Goal: Task Accomplishment & Management: Manage account settings

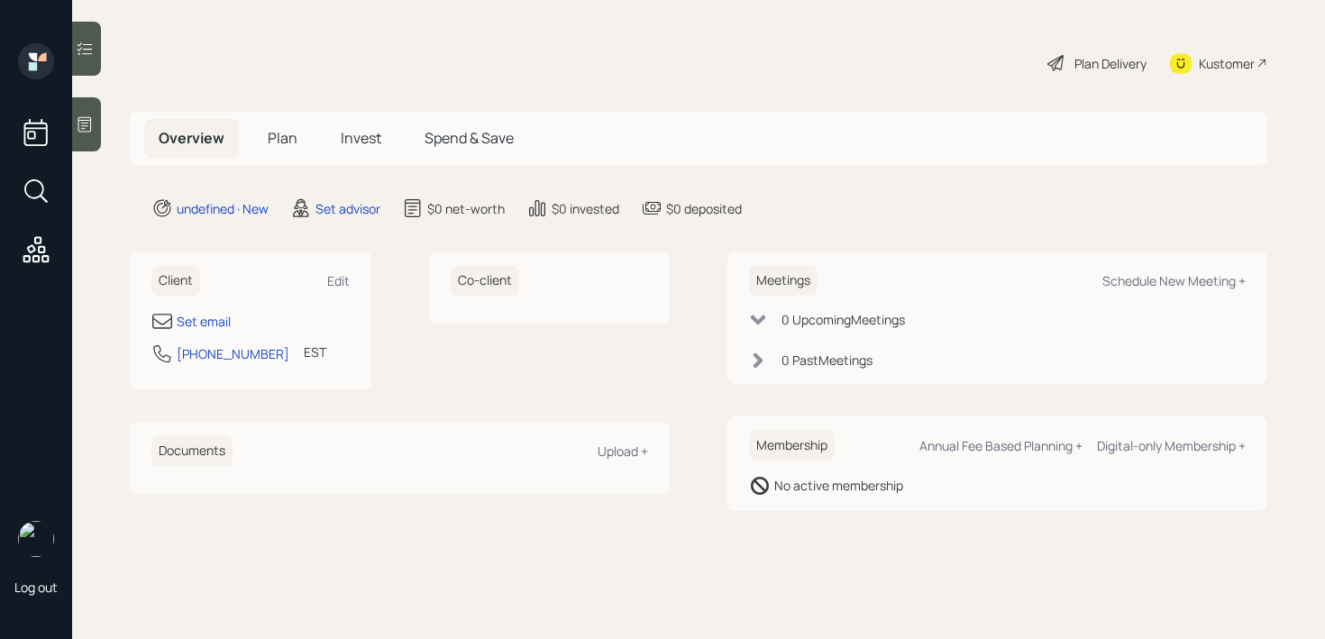
click at [176, 313] on div "Set email" at bounding box center [250, 321] width 198 height 22
click at [191, 316] on div "Set email" at bounding box center [204, 321] width 54 height 19
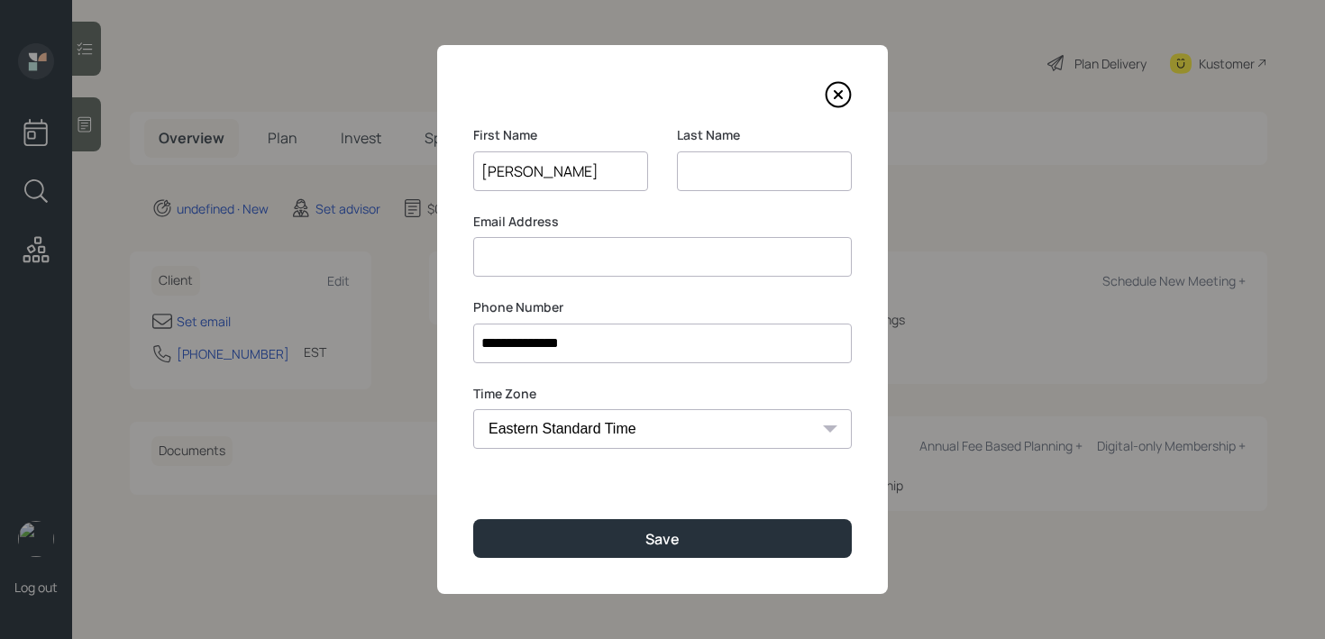
type input "[PERSON_NAME]"
type input "[GEOGRAPHIC_DATA]"
click at [685, 270] on input at bounding box center [662, 257] width 379 height 40
click at [766, 186] on input "[GEOGRAPHIC_DATA]" at bounding box center [764, 171] width 175 height 40
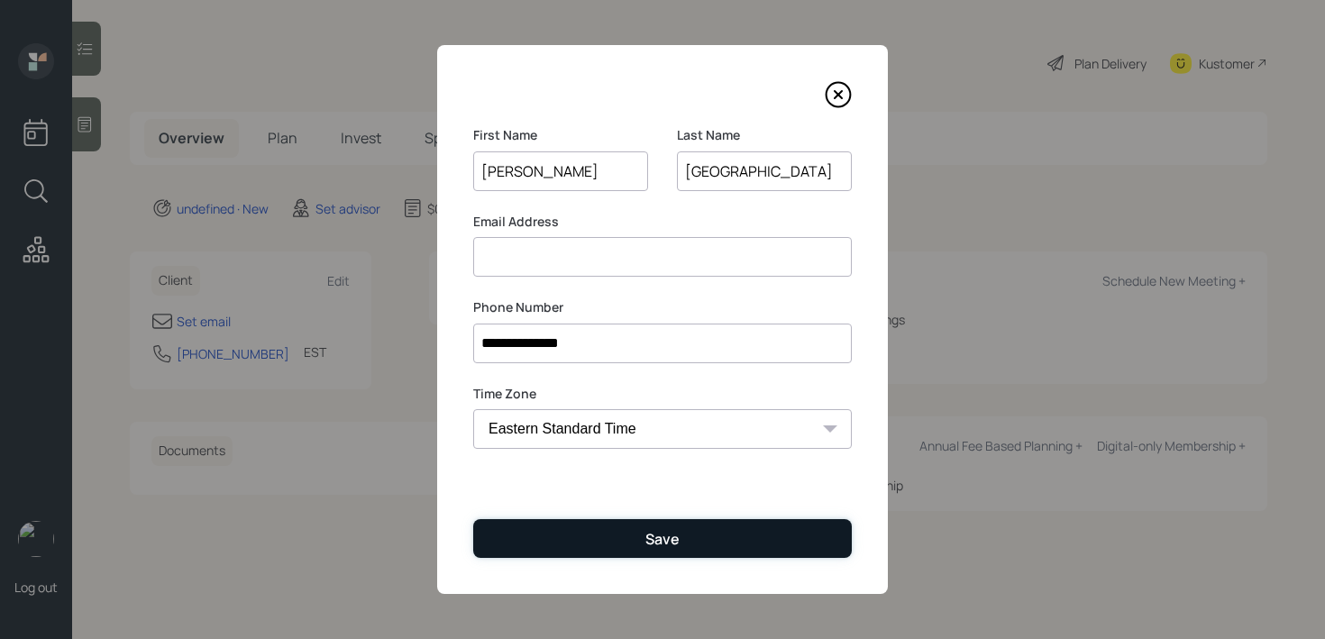
click at [599, 536] on button "Save" at bounding box center [662, 538] width 379 height 39
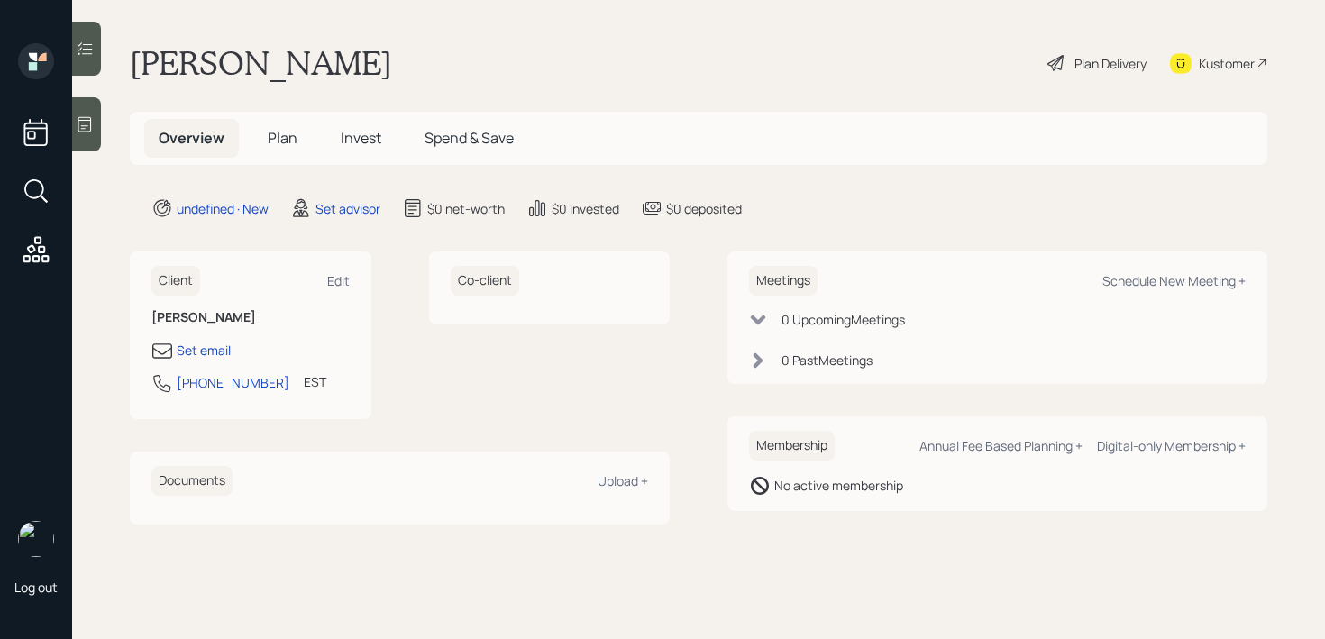
click at [79, 127] on icon at bounding box center [85, 124] width 18 height 18
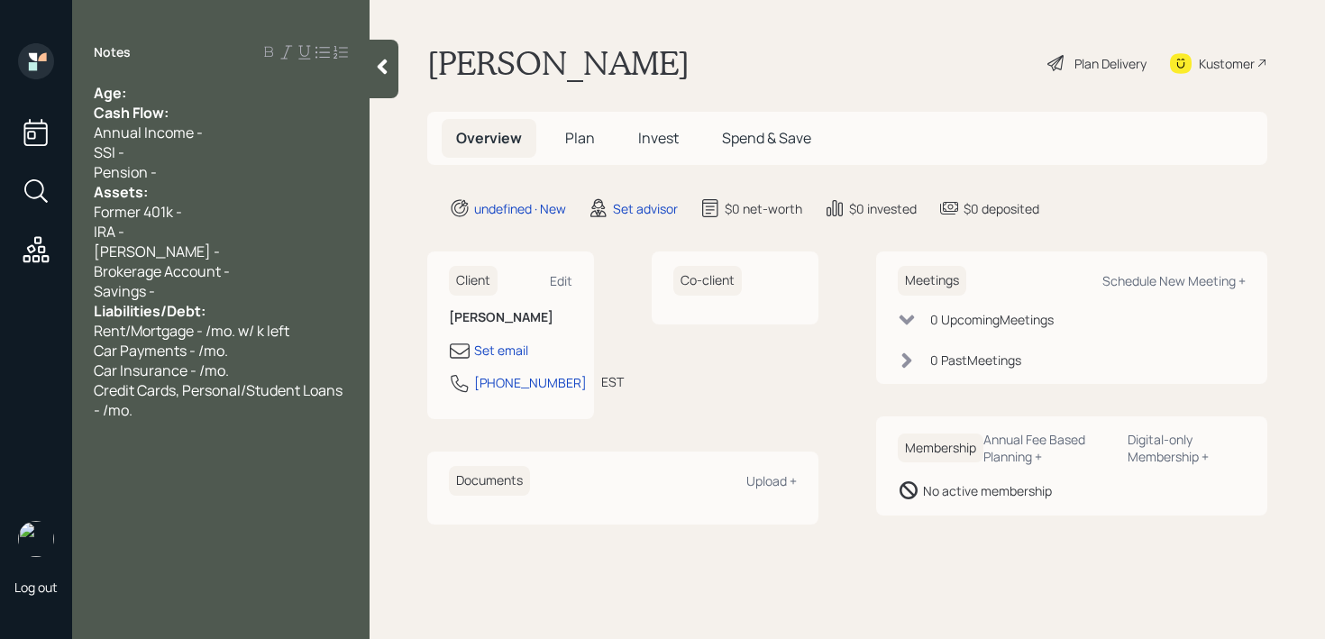
click at [252, 71] on div "Notes Age: Cash Flow: Annual Income - SSI - Pension - Assets: Former 401k - IRA…" at bounding box center [221, 330] width 298 height 574
click at [246, 94] on div "Age:" at bounding box center [221, 93] width 254 height 20
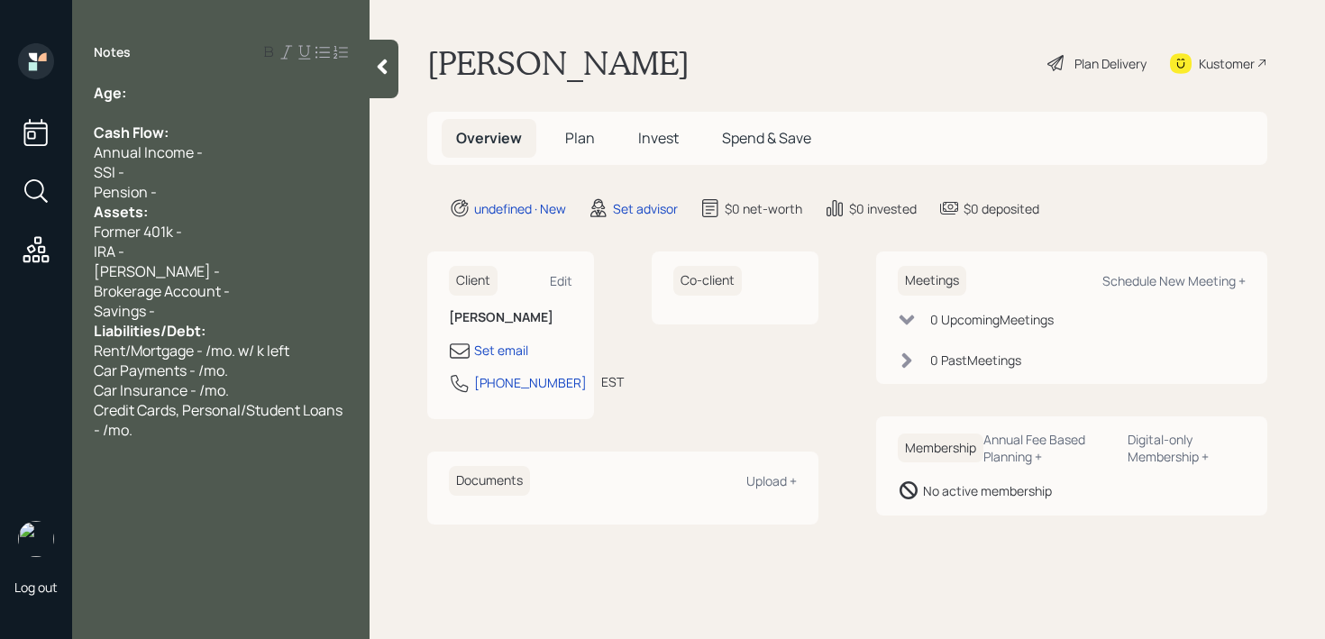
click at [200, 190] on div "Pension -" at bounding box center [221, 192] width 254 height 20
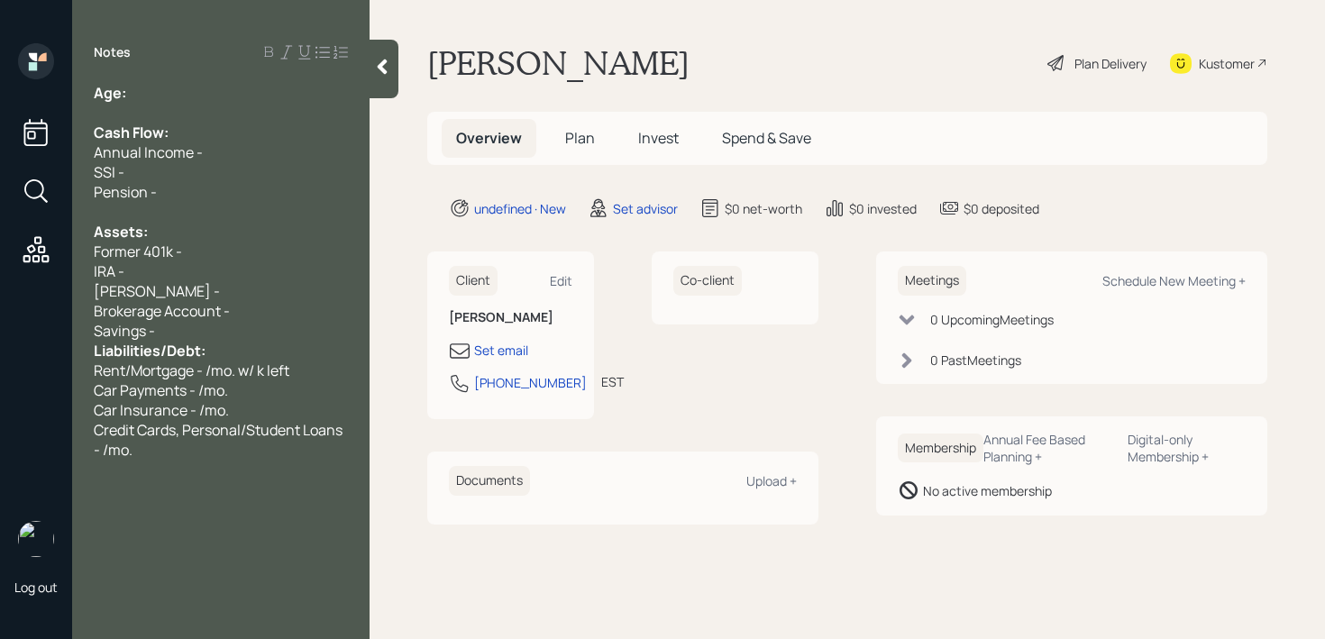
click at [206, 329] on div "Savings -" at bounding box center [221, 331] width 254 height 20
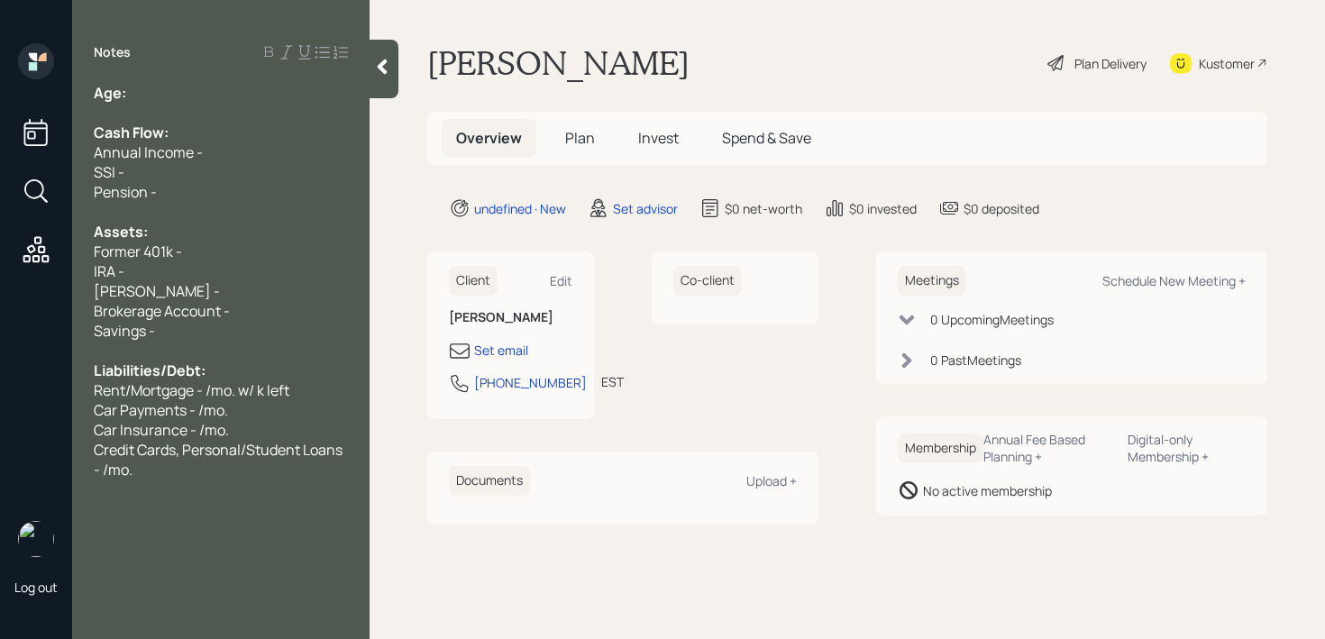
click at [240, 96] on div "Age:" at bounding box center [221, 93] width 254 height 20
drag, startPoint x: 225, startPoint y: 96, endPoint x: 141, endPoint y: 98, distance: 83.9
click at [141, 98] on div "Age:" at bounding box center [221, 93] width 254 height 20
click at [166, 104] on div at bounding box center [221, 113] width 254 height 20
drag, startPoint x: 154, startPoint y: 113, endPoint x: 19, endPoint y: 113, distance: 135.2
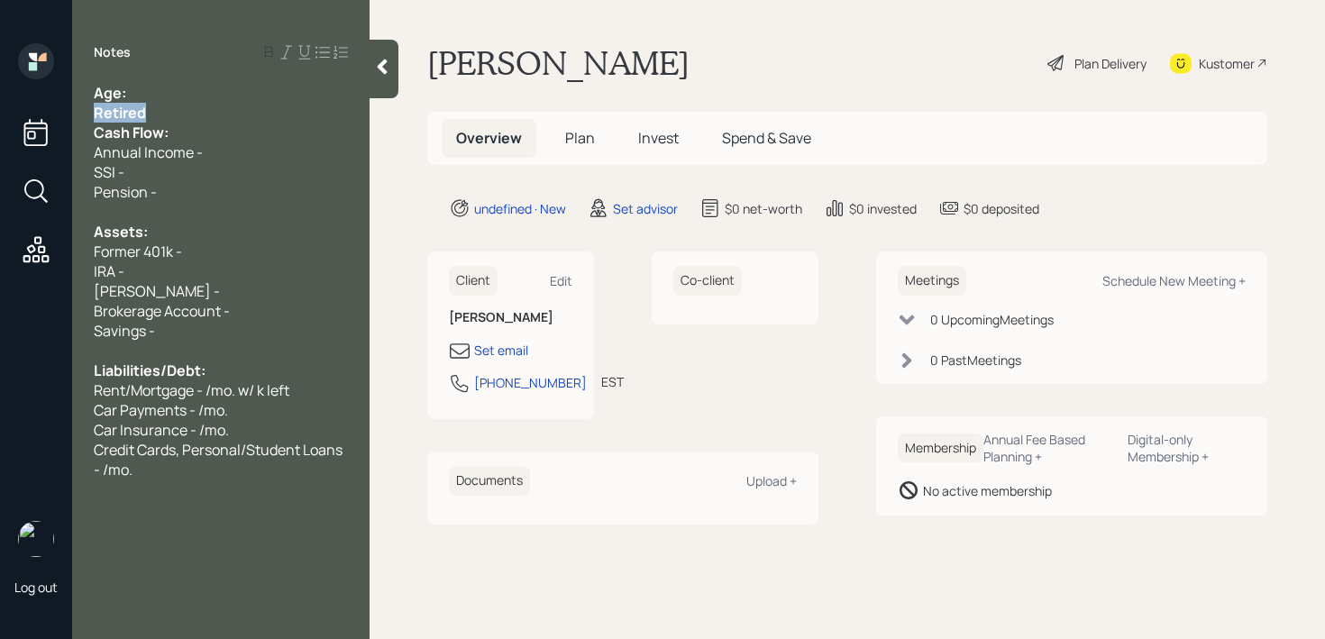
click at [19, 113] on div "Log out Notes Age: Retired Cash Flow: Annual Income - SSI - Pension - Assets: F…" at bounding box center [662, 319] width 1325 height 639
click at [218, 118] on div "Retired" at bounding box center [221, 113] width 254 height 20
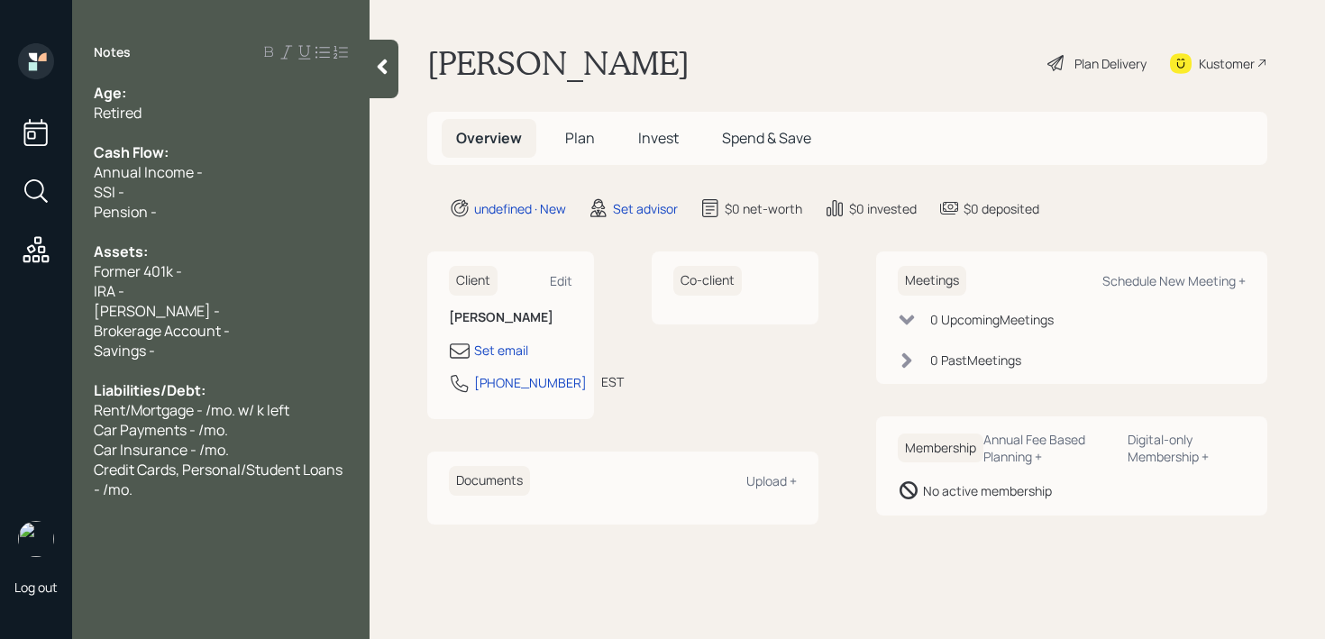
click at [187, 103] on div "Retired" at bounding box center [221, 113] width 254 height 20
click at [190, 94] on div "Age:" at bounding box center [221, 93] width 254 height 20
click at [193, 154] on div "Cash Flow:" at bounding box center [221, 152] width 254 height 20
click at [188, 95] on div "Age:" at bounding box center [221, 93] width 254 height 20
drag, startPoint x: 151, startPoint y: 93, endPoint x: 130, endPoint y: 93, distance: 20.7
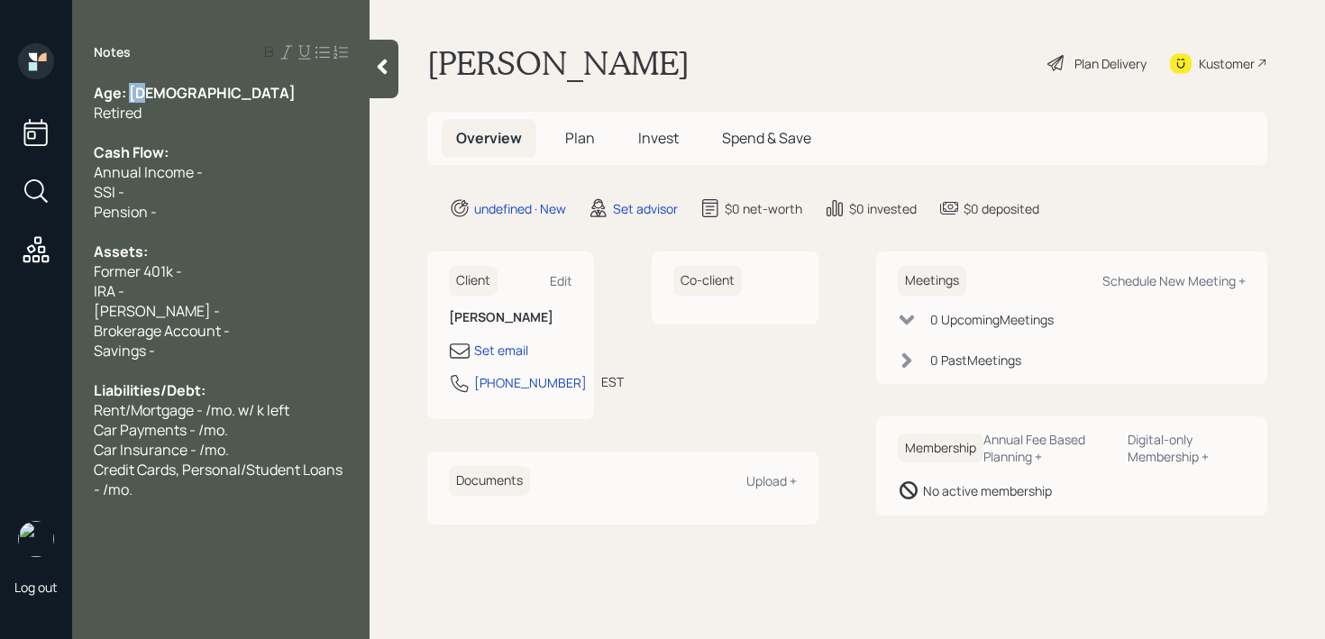
click at [130, 93] on div "Age: 62" at bounding box center [221, 93] width 254 height 20
click at [164, 100] on div "Age: 62" at bounding box center [221, 93] width 254 height 20
click at [163, 117] on div "Retired" at bounding box center [221, 113] width 254 height 20
click at [181, 147] on div "Cash Flow:" at bounding box center [221, 152] width 254 height 20
click at [181, 204] on div "Pension -" at bounding box center [221, 212] width 254 height 20
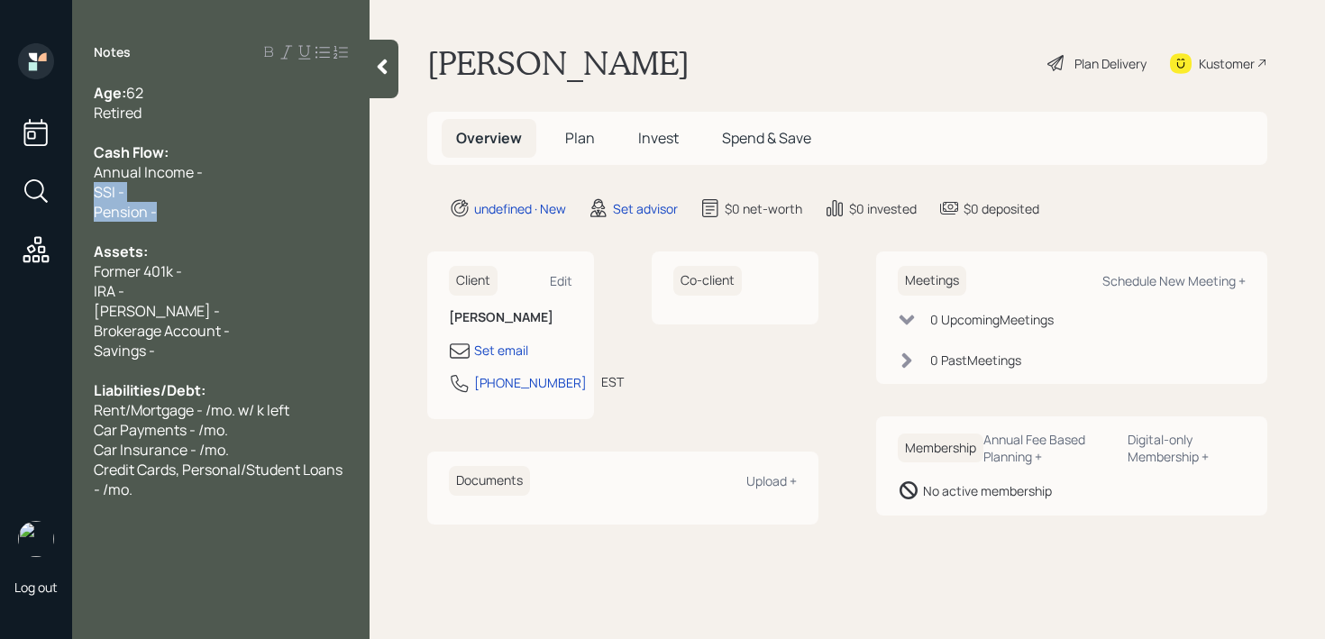
drag, startPoint x: 201, startPoint y: 218, endPoint x: 93, endPoint y: 193, distance: 111.1
click at [93, 193] on div "Age: 62 Retired Cash Flow: Annual Income - SSI - Pension - Assets: Former 401k …" at bounding box center [221, 291] width 298 height 417
click at [215, 341] on div "Savings -" at bounding box center [221, 351] width 254 height 20
click at [254, 338] on div "Brokerage Account -" at bounding box center [221, 331] width 254 height 20
click at [259, 308] on div "Roth IRA -" at bounding box center [221, 311] width 254 height 20
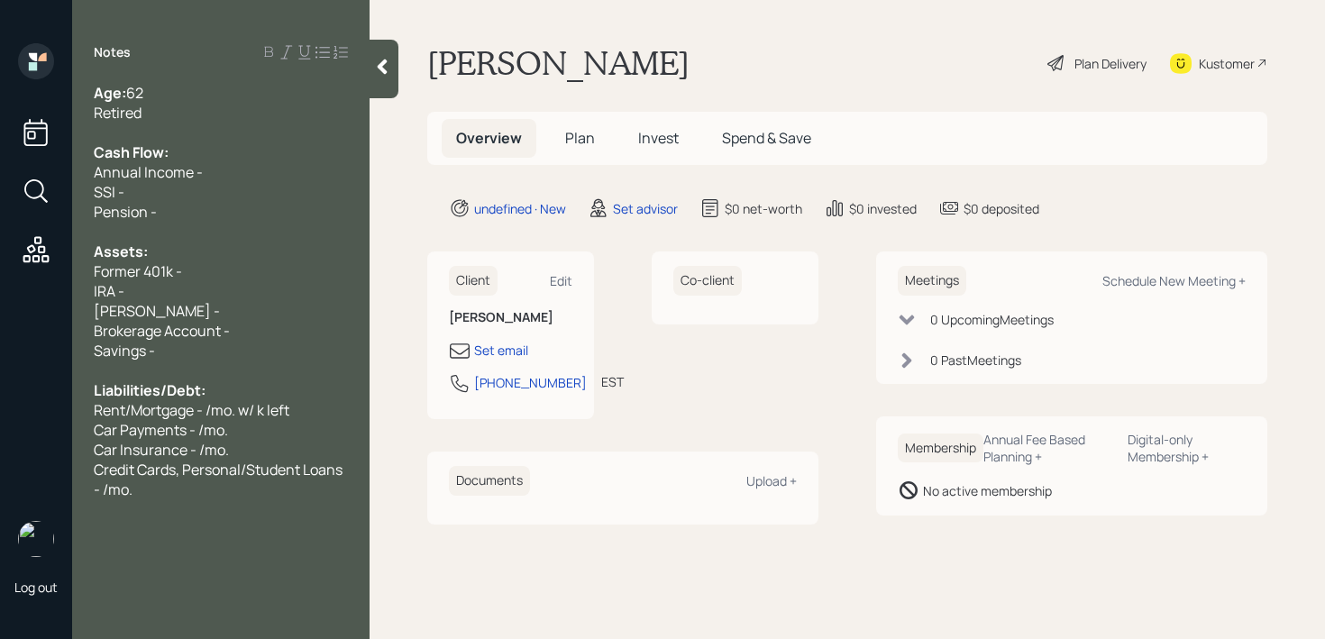
click at [243, 226] on div at bounding box center [221, 232] width 254 height 20
click at [154, 164] on span "Annual Income -" at bounding box center [148, 172] width 109 height 20
click at [197, 202] on div "Pension -" at bounding box center [221, 212] width 254 height 20
click at [215, 200] on div "SSI -" at bounding box center [221, 192] width 254 height 20
click at [238, 177] on div "Annual Income -" at bounding box center [221, 172] width 254 height 20
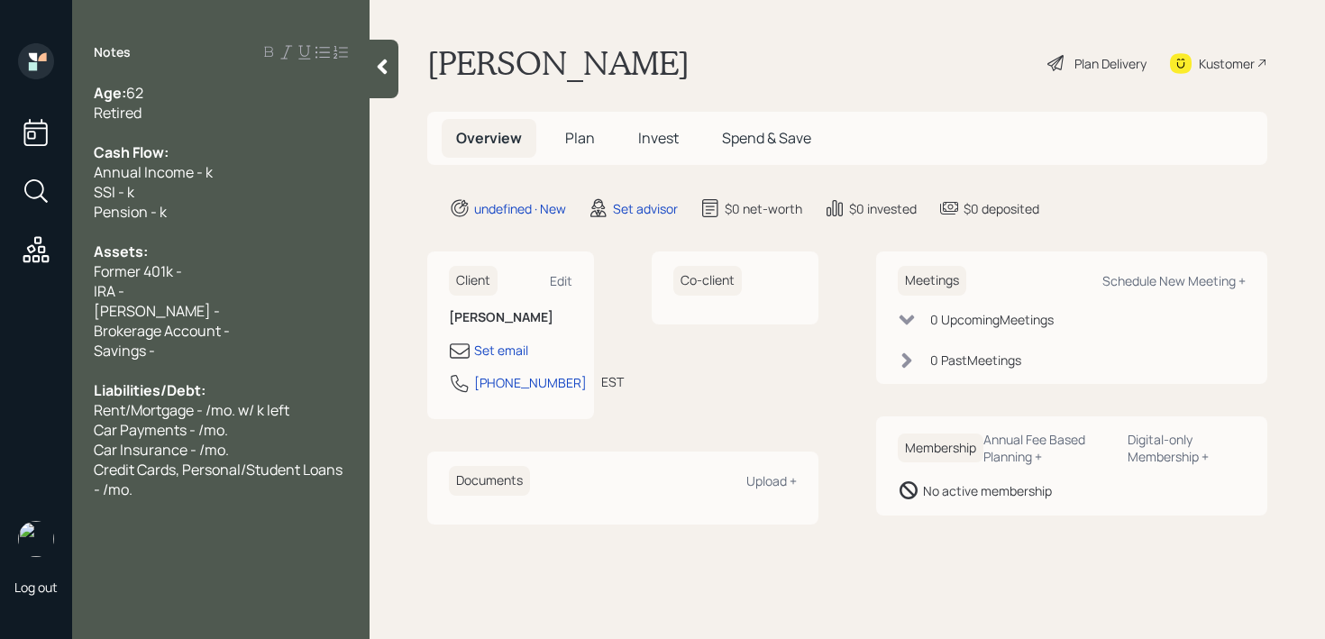
click at [196, 309] on div "Roth IRA -" at bounding box center [221, 311] width 254 height 20
click at [224, 299] on div "IRA -" at bounding box center [221, 291] width 254 height 20
click at [208, 308] on div "Roth IRA -" at bounding box center [221, 311] width 254 height 20
click at [208, 298] on div "IRA -" at bounding box center [221, 291] width 254 height 20
click at [114, 290] on span "IRA -" at bounding box center [109, 291] width 31 height 20
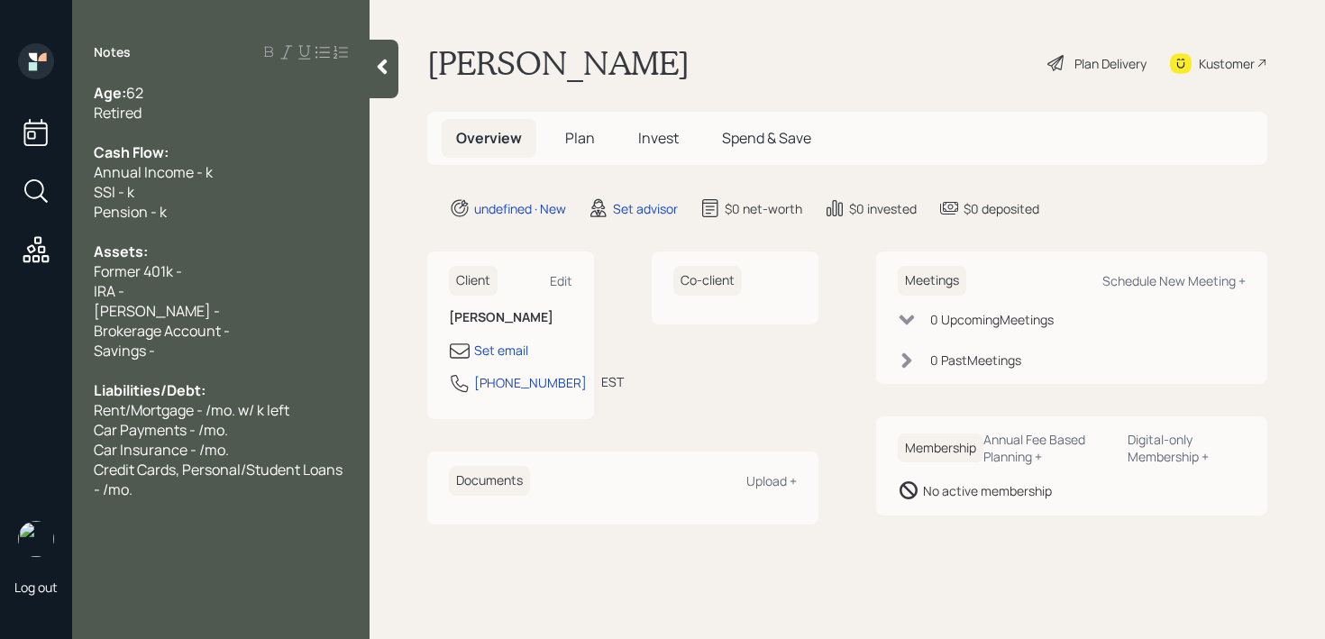
click at [236, 185] on div "SSI - k" at bounding box center [221, 192] width 254 height 20
click at [192, 295] on div "IRA -" at bounding box center [221, 291] width 254 height 20
click at [247, 313] on div "Roth IRA -" at bounding box center [221, 311] width 254 height 20
drag, startPoint x: 248, startPoint y: 316, endPoint x: 43, endPoint y: 316, distance: 204.7
click at [45, 316] on div "Log out Notes Age: 62 Retired Cash Flow: Annual Income - k SSI - k Pension - k …" at bounding box center [662, 319] width 1325 height 639
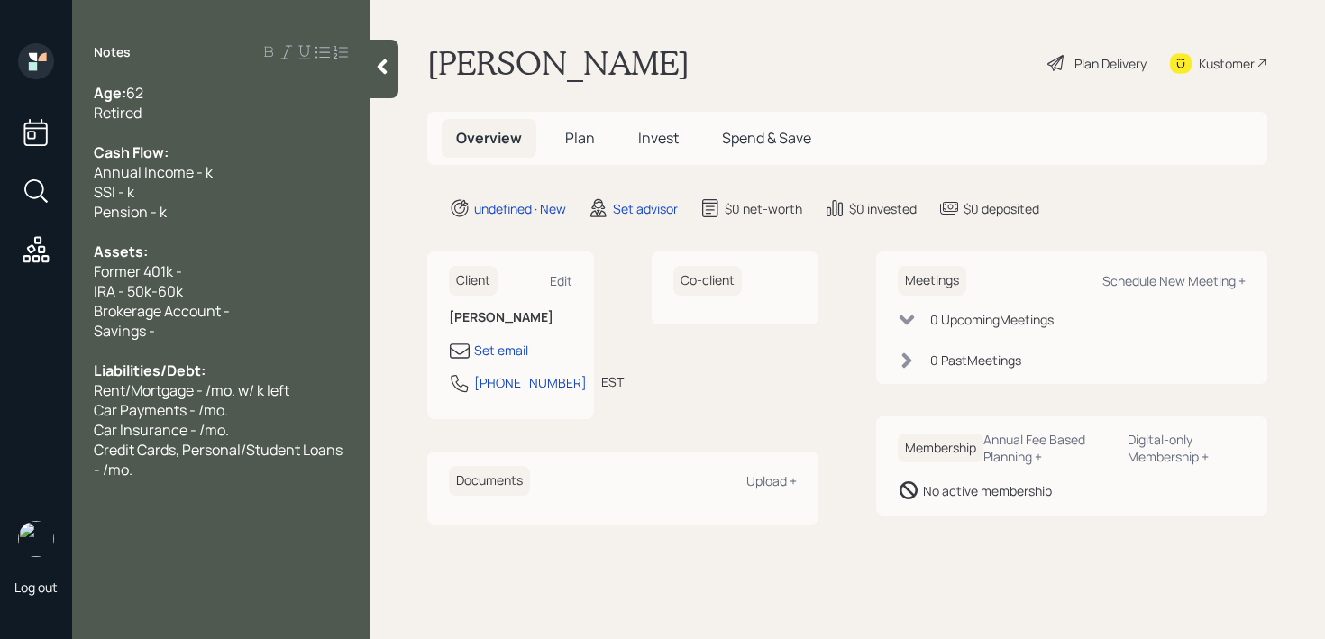
click at [222, 307] on span "Brokerage Account -" at bounding box center [162, 311] width 136 height 20
drag, startPoint x: 220, startPoint y: 285, endPoint x: 159, endPoint y: 285, distance: 61.3
click at [159, 285] on div "IRA - 50k-60k" at bounding box center [221, 291] width 254 height 20
click at [218, 289] on div "IRA - 50k-60k" at bounding box center [221, 291] width 254 height 20
click at [244, 289] on div "IRA - 50k-60k" at bounding box center [221, 291] width 254 height 20
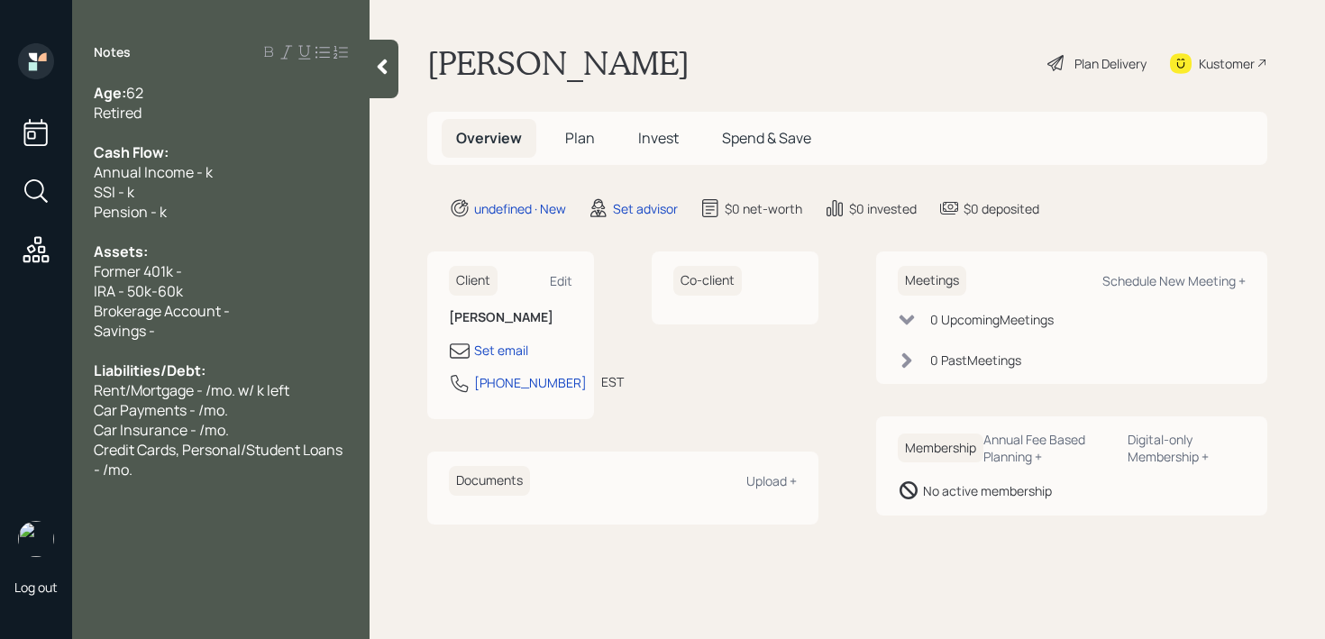
click at [248, 315] on div "Brokerage Account -" at bounding box center [221, 311] width 254 height 20
click at [238, 316] on span "Brokerage Account - k" at bounding box center [167, 311] width 146 height 20
click at [238, 328] on div "Savings -" at bounding box center [221, 331] width 254 height 20
click at [256, 307] on div "Brokerage Account - k" at bounding box center [221, 311] width 254 height 20
click at [277, 307] on div "Brokerage Account - k" at bounding box center [221, 311] width 254 height 20
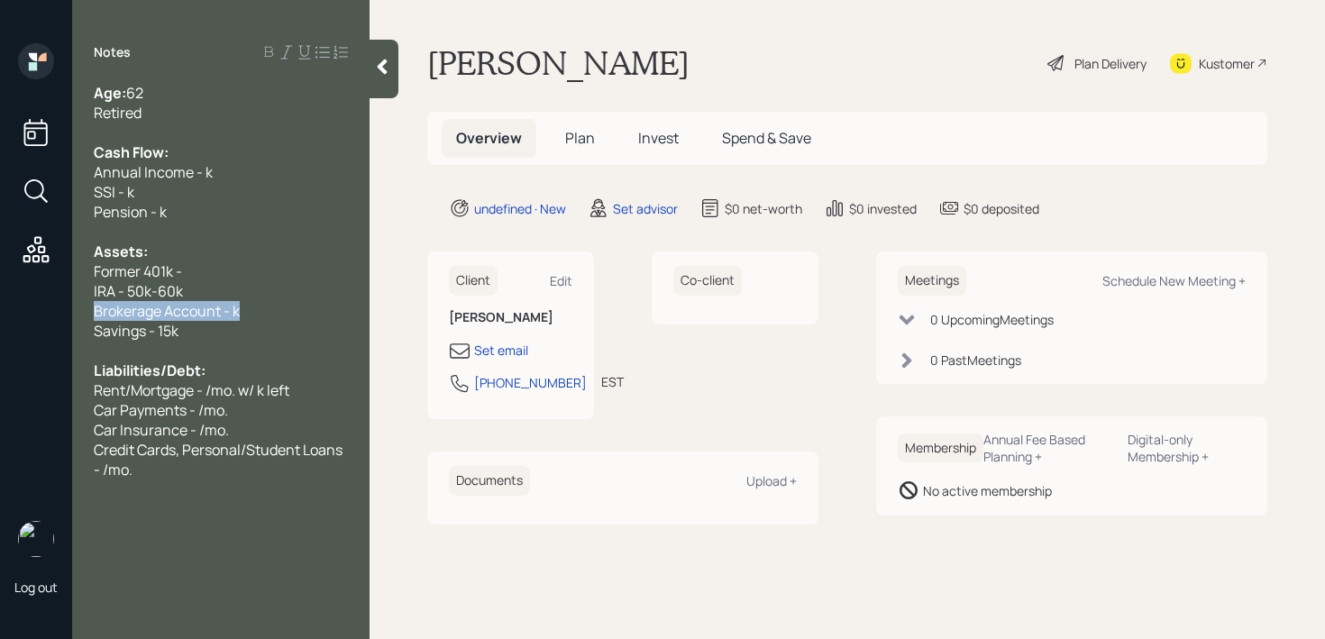
drag, startPoint x: 277, startPoint y: 307, endPoint x: 0, endPoint y: 307, distance: 276.8
click at [0, 307] on div "Log out Notes Age: 62 Retired Cash Flow: Annual Income - k SSI - k Pension - k …" at bounding box center [662, 319] width 1325 height 639
drag, startPoint x: 270, startPoint y: 272, endPoint x: 115, endPoint y: 270, distance: 156.0
click at [115, 270] on div "Former 401k -" at bounding box center [221, 271] width 254 height 20
click at [237, 317] on span "Brokerage Account - k" at bounding box center [167, 311] width 146 height 20
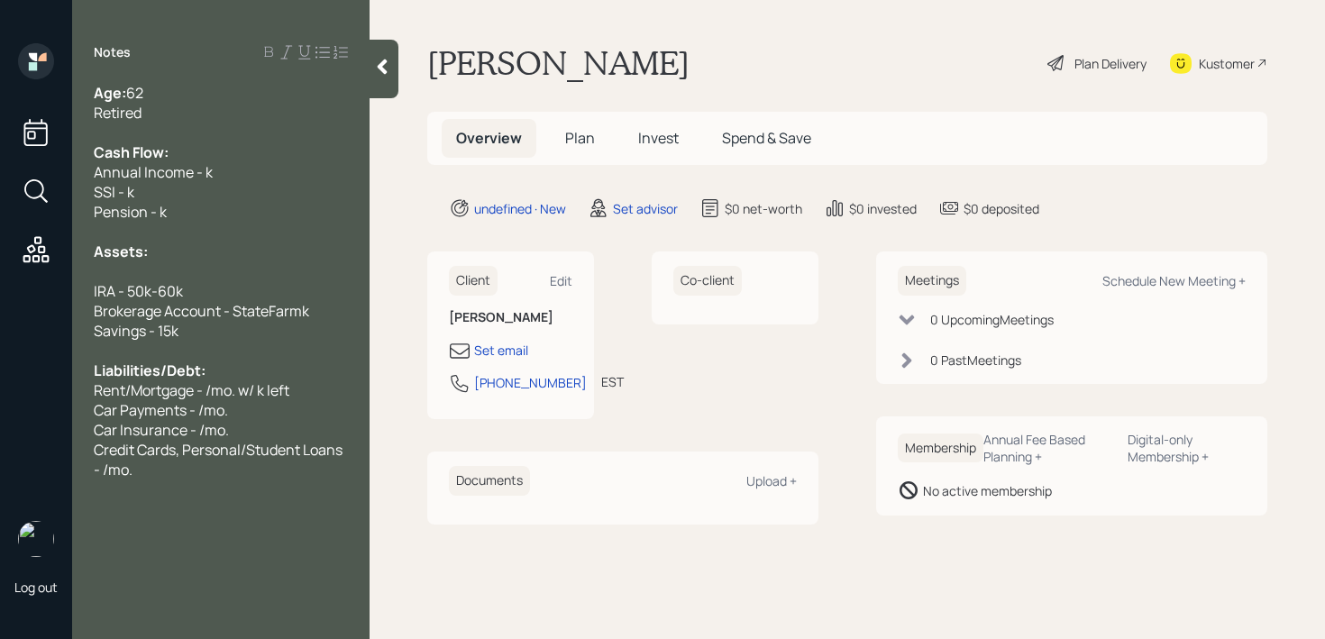
click at [337, 301] on div "Brokerage Account - StateFarmk" at bounding box center [221, 311] width 254 height 20
drag, startPoint x: 334, startPoint y: 316, endPoint x: 233, endPoint y: 316, distance: 101.0
click at [233, 316] on div "Brokerage Account - StateFarm" at bounding box center [221, 311] width 254 height 20
click at [188, 274] on div at bounding box center [221, 271] width 254 height 20
drag, startPoint x: 212, startPoint y: 275, endPoint x: 51, endPoint y: 275, distance: 160.5
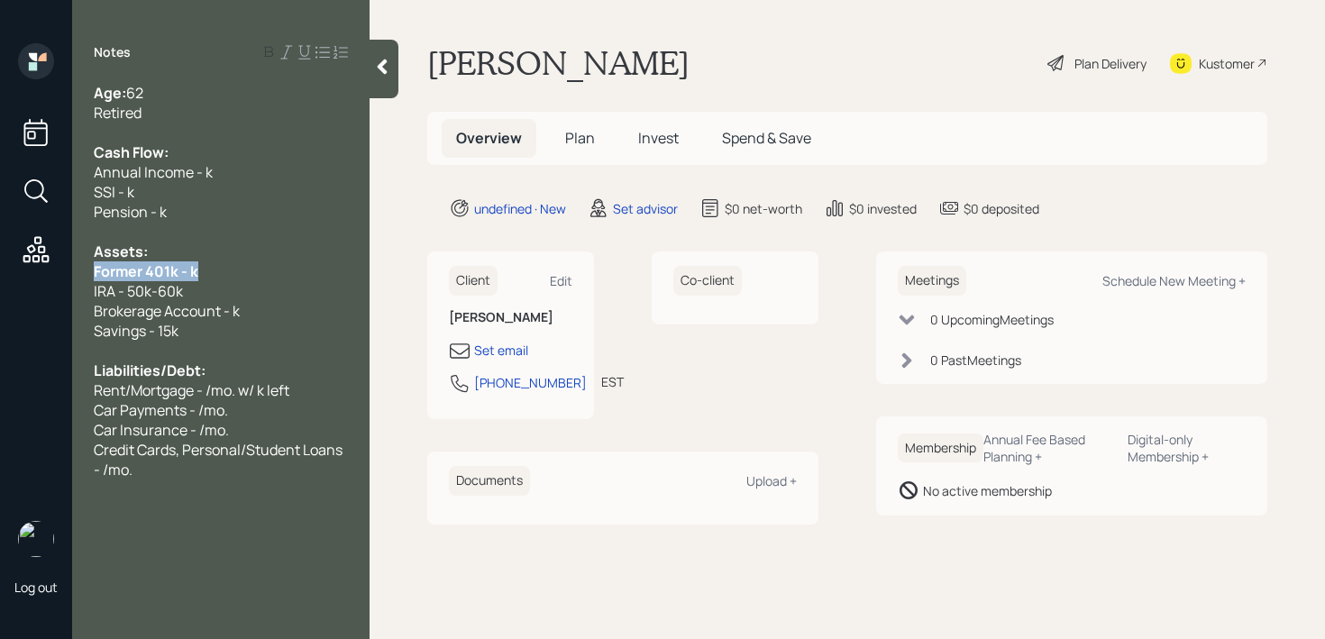
click at [54, 275] on div "Log out Notes Age: 62 Retired Cash Flow: Annual Income - k SSI - k Pension - k …" at bounding box center [662, 319] width 1325 height 639
click at [173, 284] on span "IRA - 50k-60k" at bounding box center [138, 291] width 89 height 20
click at [185, 281] on div "IRA - 50k-60k" at bounding box center [221, 291] width 254 height 20
click at [186, 268] on span "Former 401k - k" at bounding box center [143, 271] width 98 height 20
drag, startPoint x: 260, startPoint y: 310, endPoint x: 0, endPoint y: 310, distance: 259.7
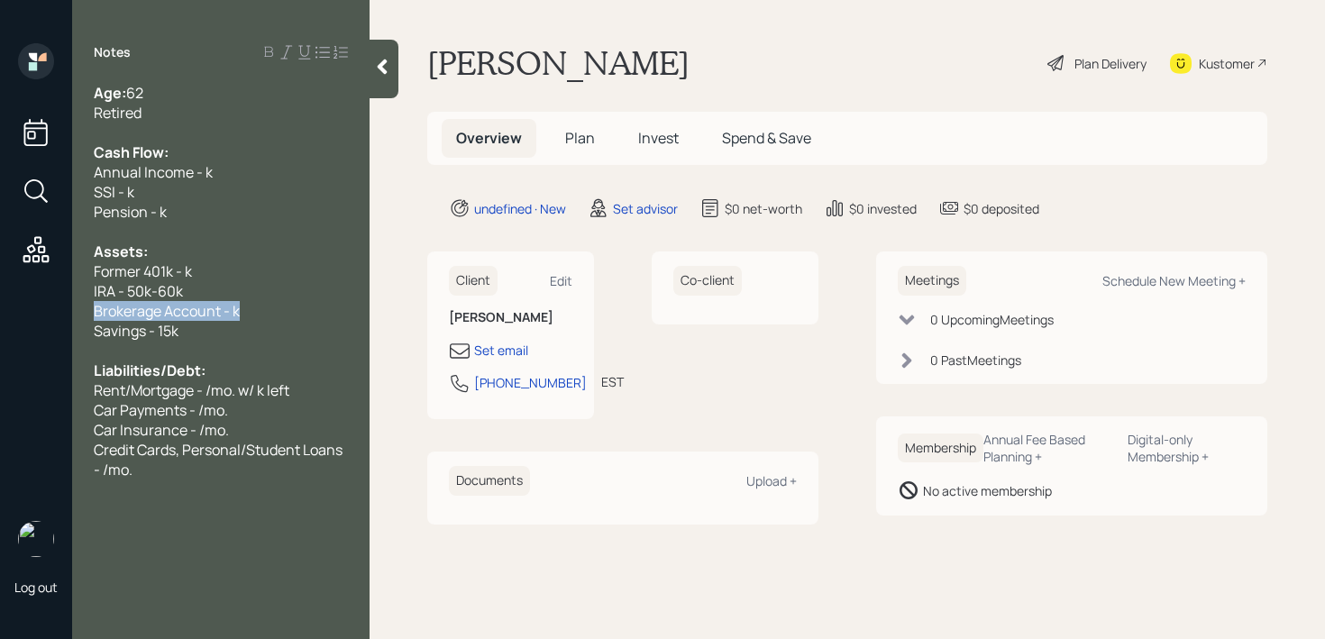
click at [0, 310] on div "Log out Notes Age: 62 Retired Cash Flow: Annual Income - k SSI - k Pension - k …" at bounding box center [662, 319] width 1325 height 639
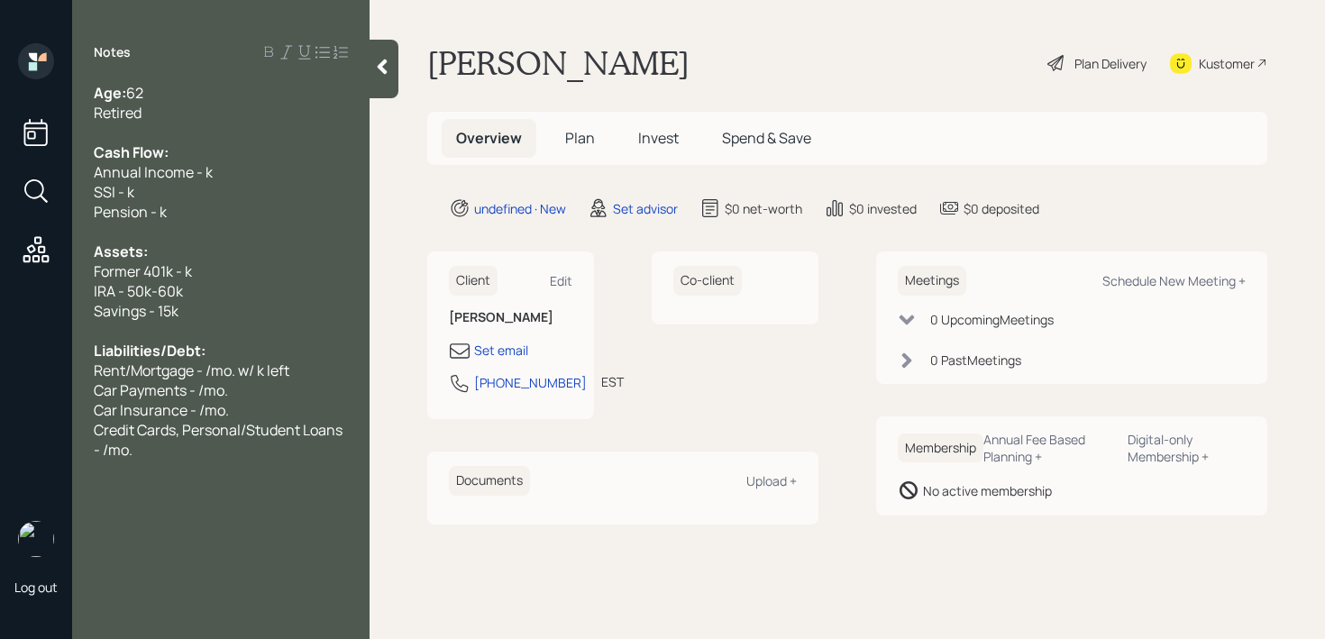
click at [188, 265] on span "Former 401k - k" at bounding box center [143, 271] width 98 height 20
click at [280, 262] on div "Former 401k - 30k" at bounding box center [221, 271] width 254 height 20
click at [252, 243] on div "Assets:" at bounding box center [221, 252] width 254 height 20
click at [252, 205] on div "Pension - k" at bounding box center [221, 212] width 254 height 20
click at [255, 182] on div "SSI - k" at bounding box center [221, 192] width 254 height 20
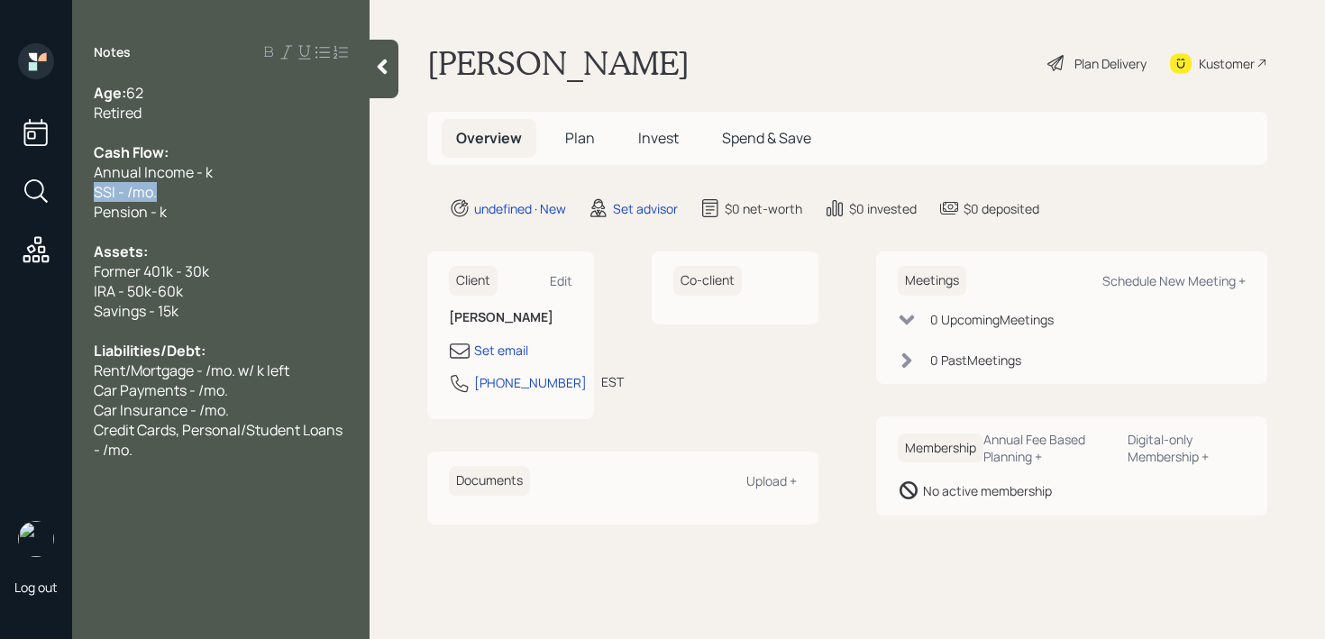
drag, startPoint x: 18, startPoint y: 196, endPoint x: 0, endPoint y: 192, distance: 18.4
click at [0, 192] on div "Log out Notes Age: 62 Retired Cash Flow: Annual Income - k SSI - /mo. Pension -…" at bounding box center [662, 319] width 1325 height 639
click at [144, 188] on span "SSI - /mo." at bounding box center [125, 192] width 63 height 20
click at [133, 188] on span "SSI - /mo." at bounding box center [125, 192] width 63 height 20
click at [130, 188] on span "SSI - /mo." at bounding box center [125, 192] width 63 height 20
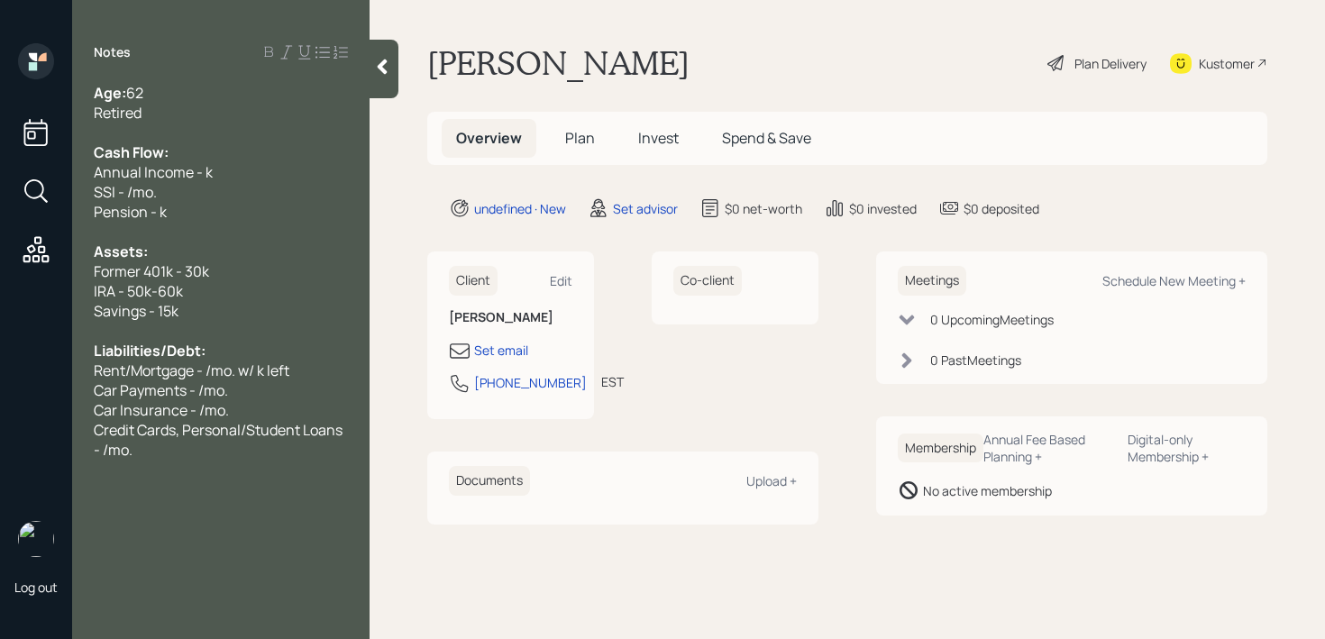
click at [210, 171] on span "Annual Income - k" at bounding box center [153, 172] width 119 height 20
click at [138, 192] on span "SSI - /mo." at bounding box center [125, 192] width 63 height 20
drag, startPoint x: 225, startPoint y: 175, endPoint x: 0, endPoint y: 174, distance: 225.4
click at [0, 174] on div "Log out Notes Age: 62 Retired Cash Flow: Annual Income - k SSI - ~3k/mo. Pensio…" at bounding box center [662, 319] width 1325 height 639
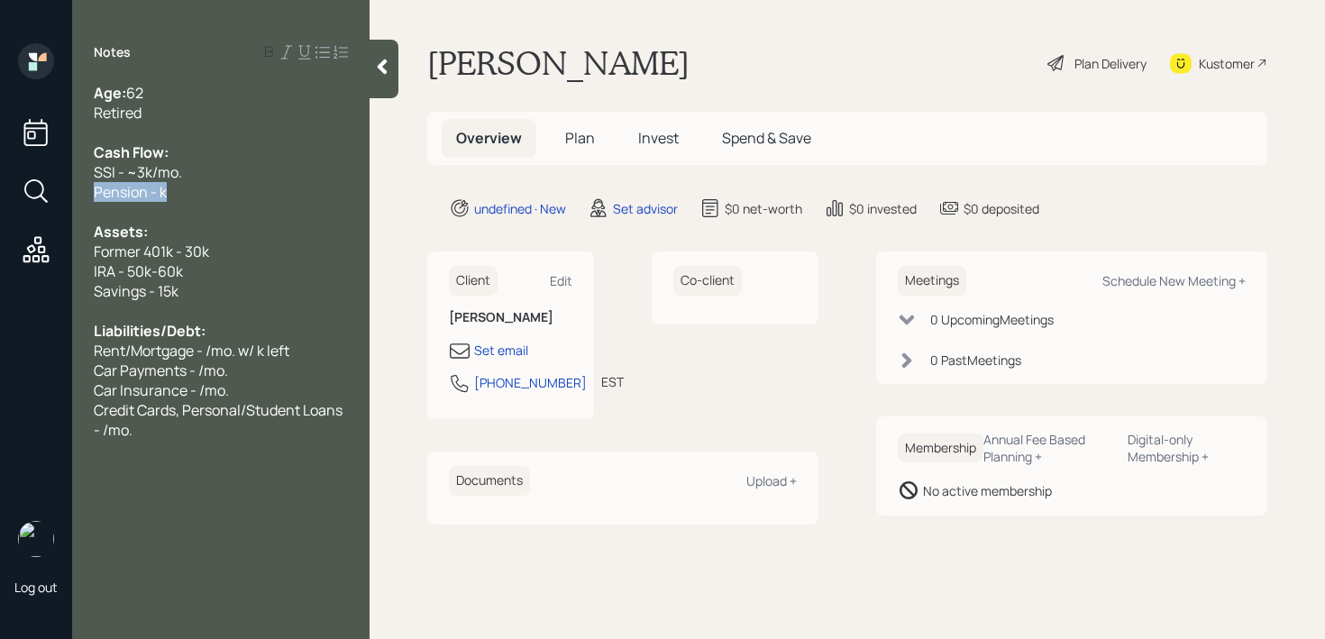
drag, startPoint x: 181, startPoint y: 195, endPoint x: 0, endPoint y: 195, distance: 181.2
click at [0, 195] on div "Log out Notes Age: 62 Retired Cash Flow: SSI - ~3k/mo. Pension - k Assets: Form…" at bounding box center [662, 319] width 1325 height 639
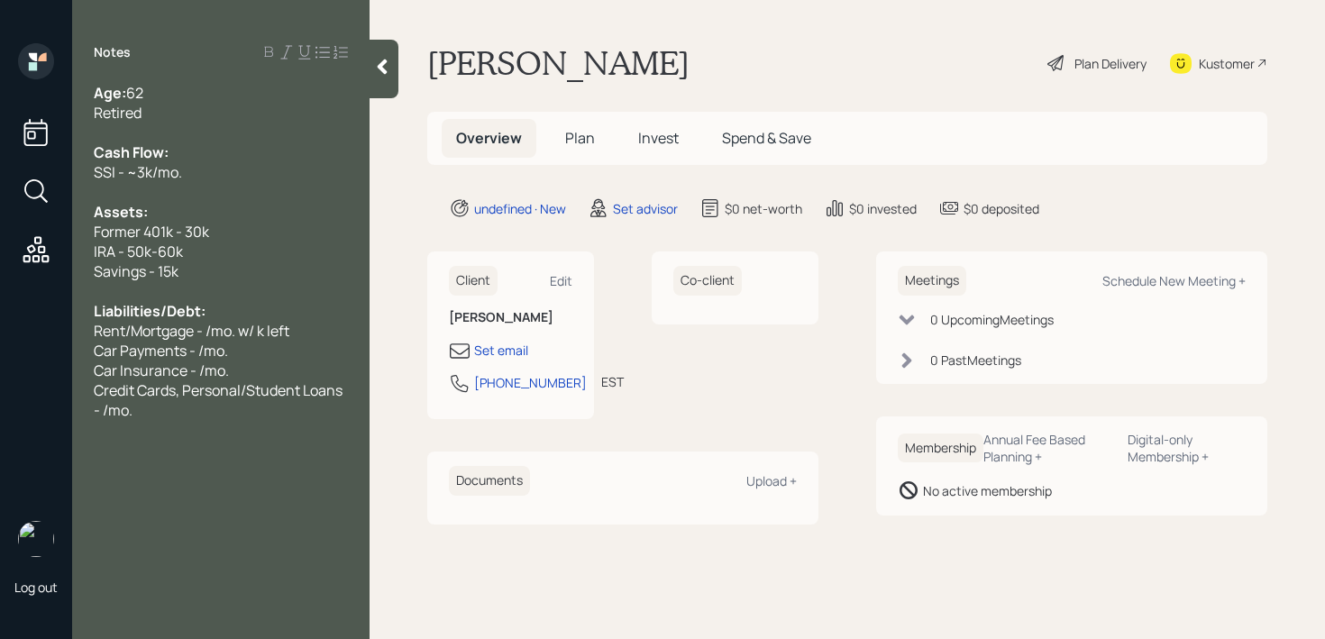
click at [224, 137] on div at bounding box center [221, 133] width 254 height 20
click at [226, 116] on div "Retired" at bounding box center [221, 113] width 254 height 20
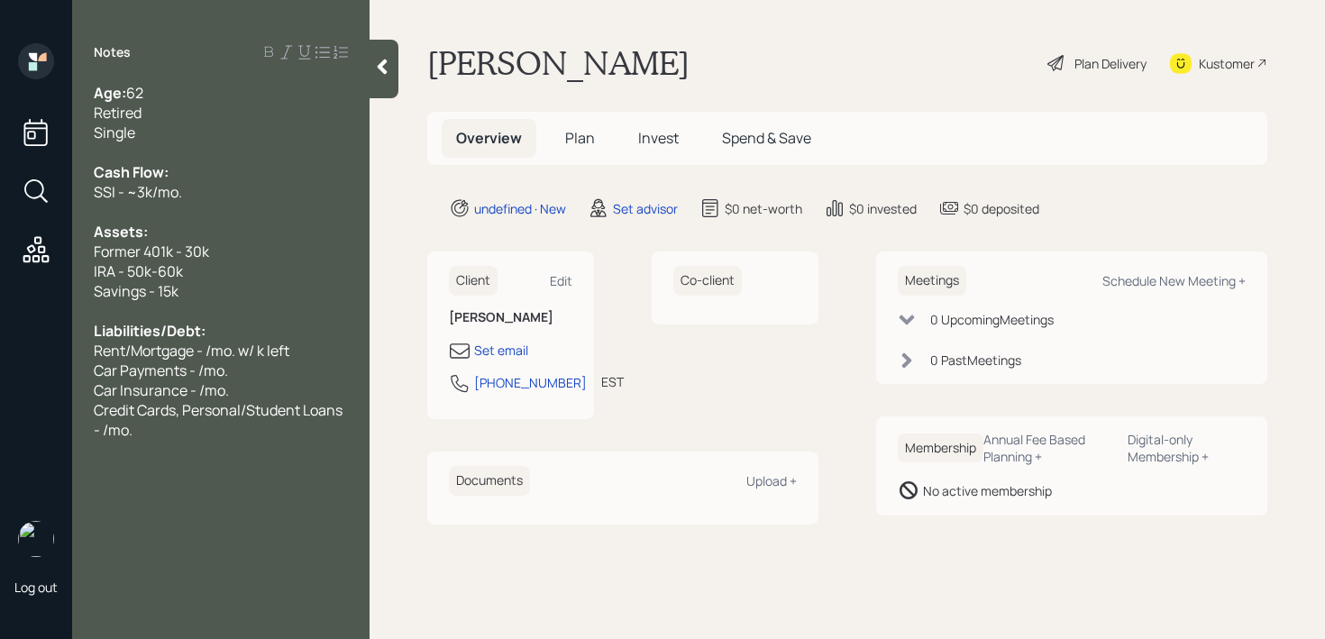
click at [184, 378] on span "Car Payments - /mo." at bounding box center [161, 371] width 134 height 20
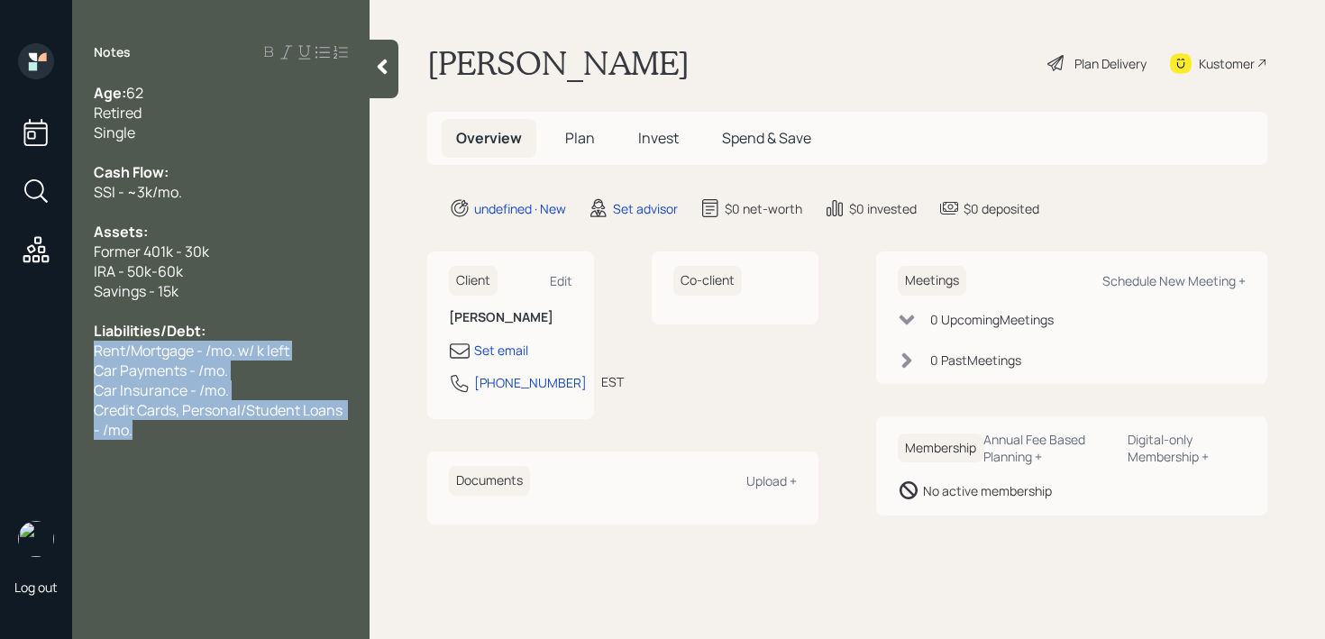
drag, startPoint x: 153, startPoint y: 436, endPoint x: 96, endPoint y: 356, distance: 98.1
click at [96, 356] on div "Age: 62 Retired Single Cash Flow: SSI - ~3k/mo. Assets: Former 401k - 30k IRA -…" at bounding box center [221, 261] width 254 height 357
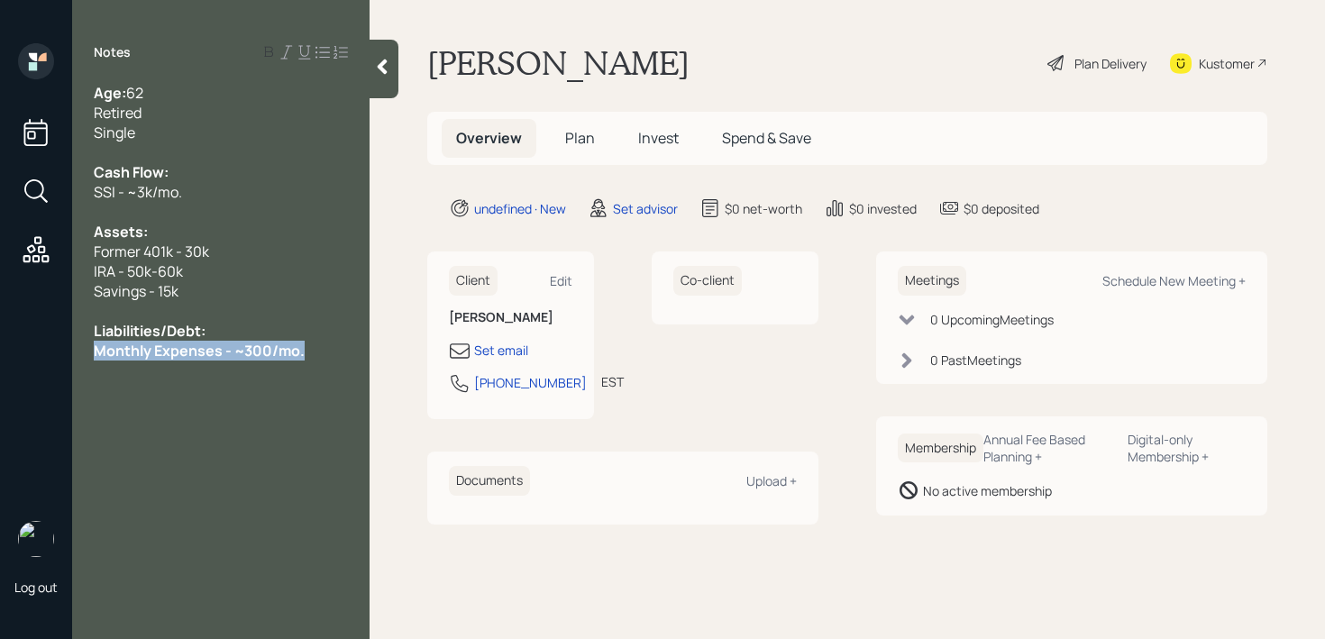
drag, startPoint x: 322, startPoint y: 357, endPoint x: 50, endPoint y: 357, distance: 271.4
click at [50, 357] on div "Log out Notes Age: 62 Retired Single Cash Flow: SSI - ~3k/mo. Assets: Former 40…" at bounding box center [662, 319] width 1325 height 639
click at [305, 353] on div "Monthly Expenses - ~300/mo." at bounding box center [221, 351] width 254 height 20
click at [215, 368] on div "Credit Card - 7k" at bounding box center [221, 371] width 254 height 20
click at [522, 352] on div "Set email" at bounding box center [501, 350] width 54 height 19
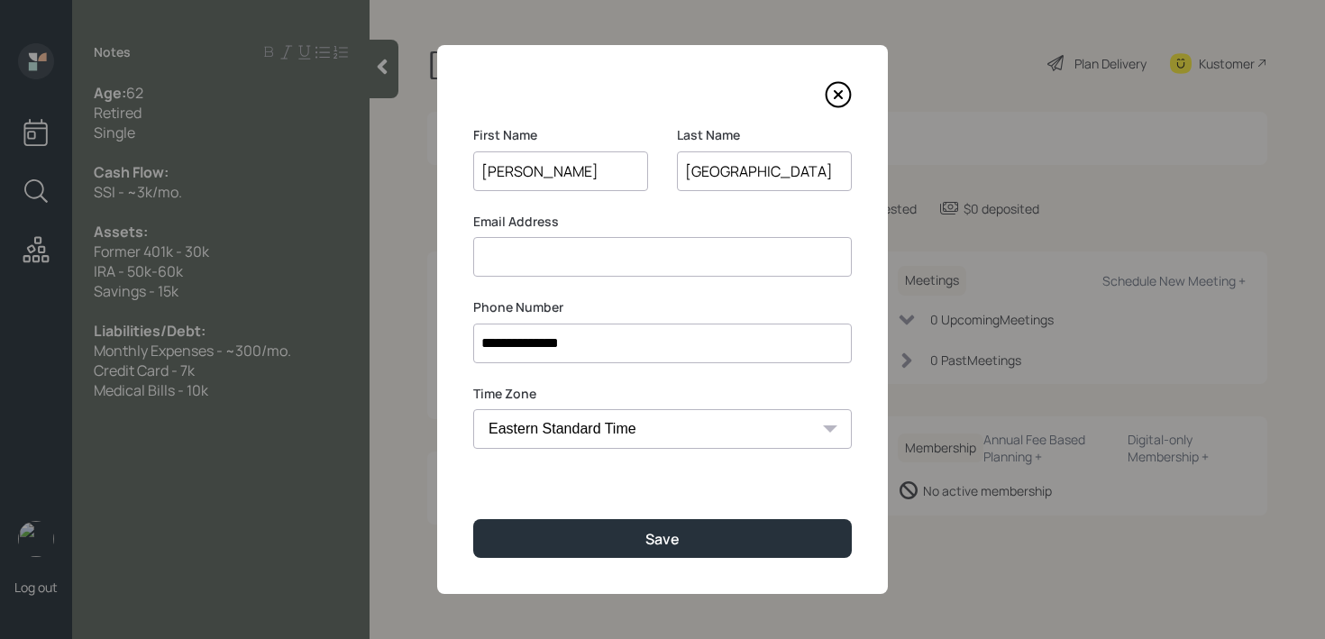
click at [573, 237] on input at bounding box center [662, 257] width 379 height 40
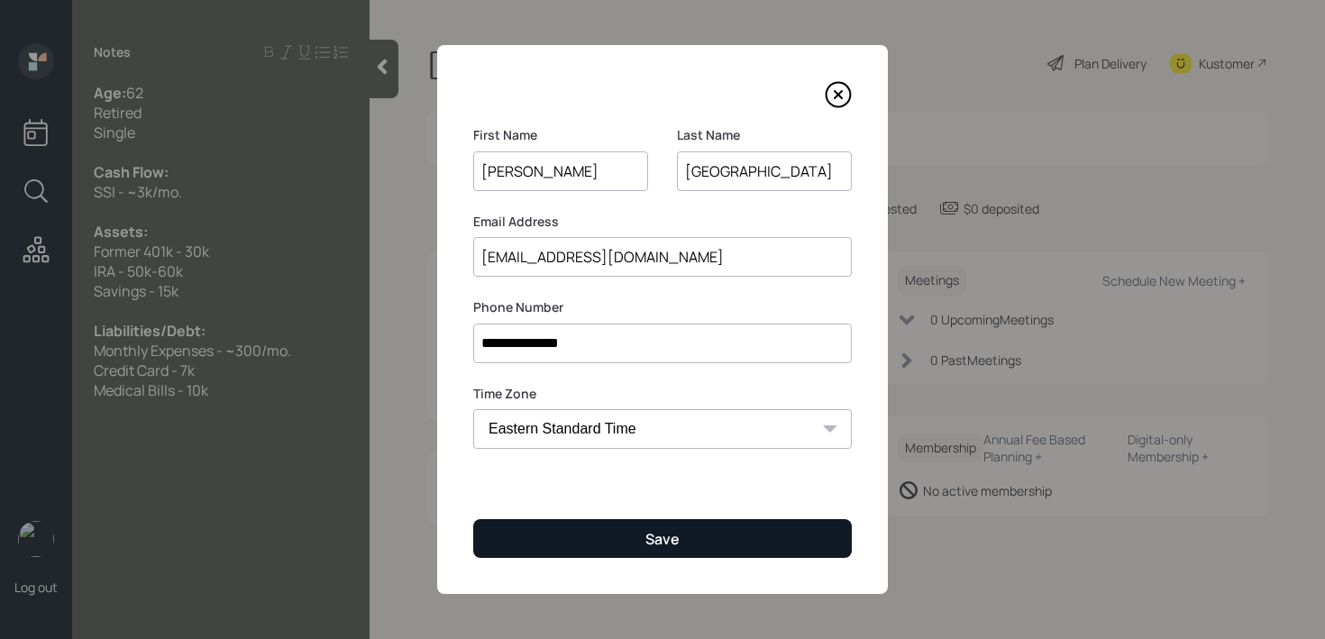
type input "[EMAIL_ADDRESS][DOMAIN_NAME]"
click at [707, 544] on button "Save" at bounding box center [662, 538] width 379 height 39
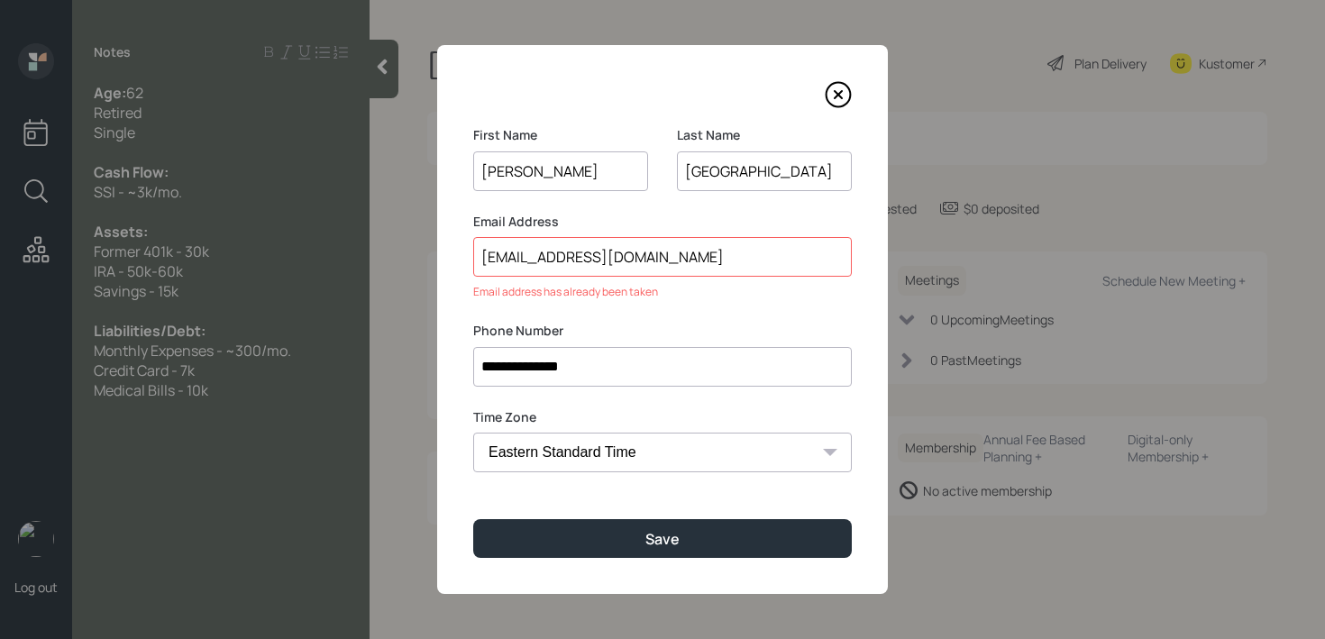
click at [654, 261] on input "[EMAIL_ADDRESS][DOMAIN_NAME]" at bounding box center [662, 257] width 379 height 40
drag, startPoint x: 664, startPoint y: 258, endPoint x: 345, endPoint y: 258, distance: 318.3
click at [345, 258] on div "**********" at bounding box center [662, 319] width 1325 height 639
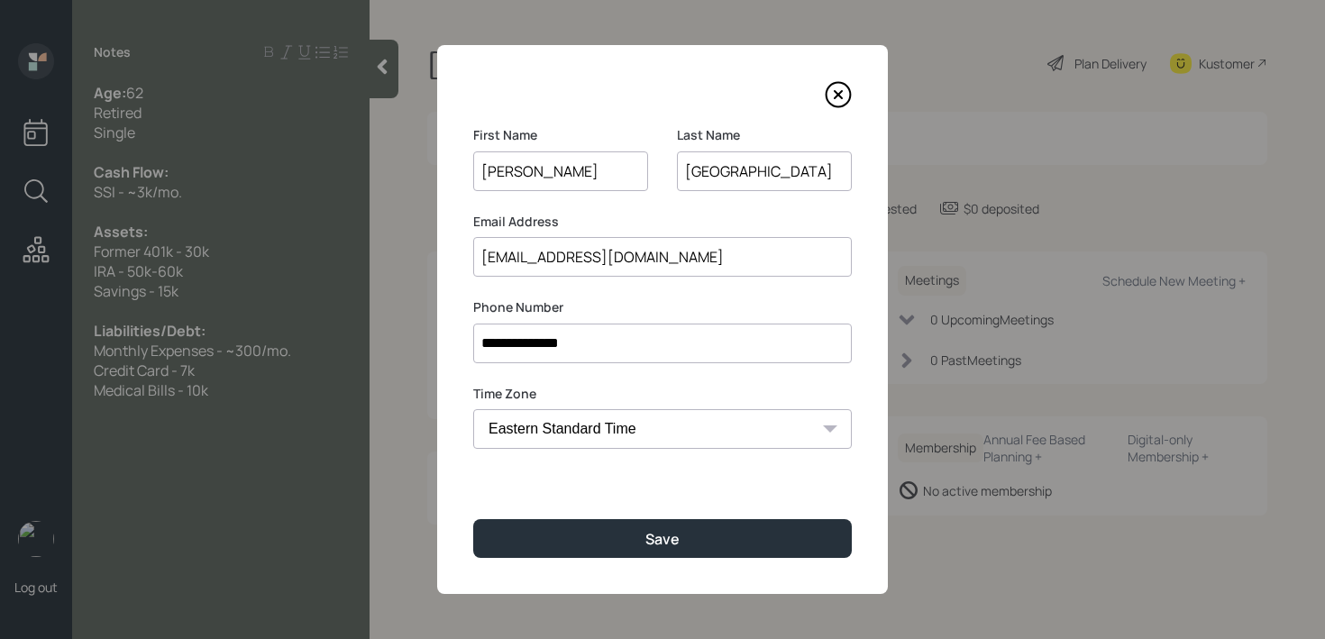
click at [753, 271] on input "[EMAIL_ADDRESS][DOMAIN_NAME]" at bounding box center [662, 257] width 379 height 40
drag, startPoint x: 653, startPoint y: 261, endPoint x: 374, endPoint y: 266, distance: 278.7
click at [374, 266] on div "**********" at bounding box center [662, 319] width 1325 height 639
click at [831, 96] on icon at bounding box center [838, 94] width 27 height 27
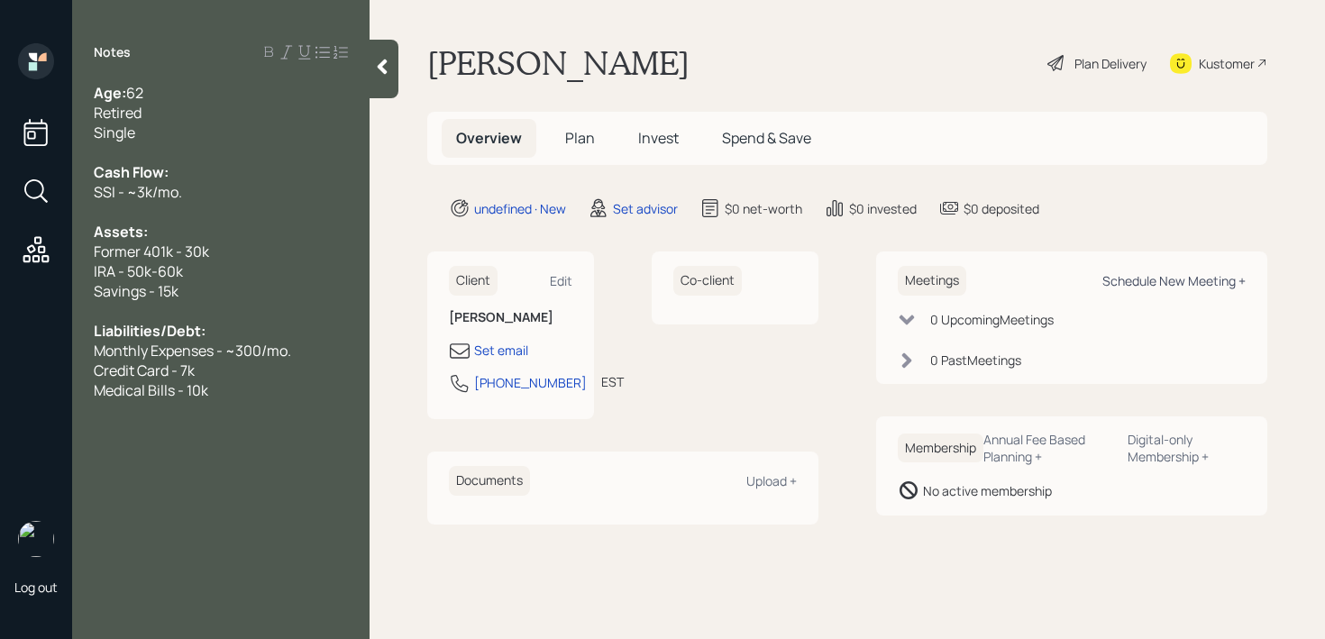
click at [1169, 279] on div "Schedule New Meeting +" at bounding box center [1174, 280] width 143 height 17
select select "round-robin"
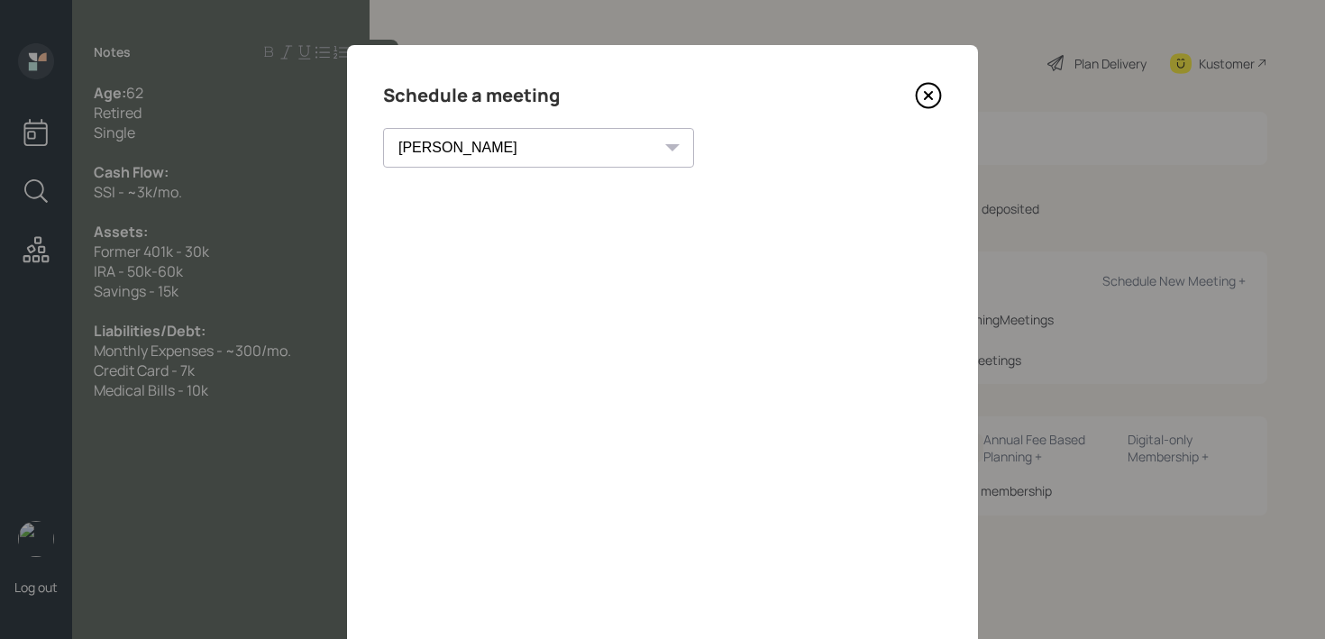
click at [923, 96] on icon at bounding box center [928, 95] width 27 height 27
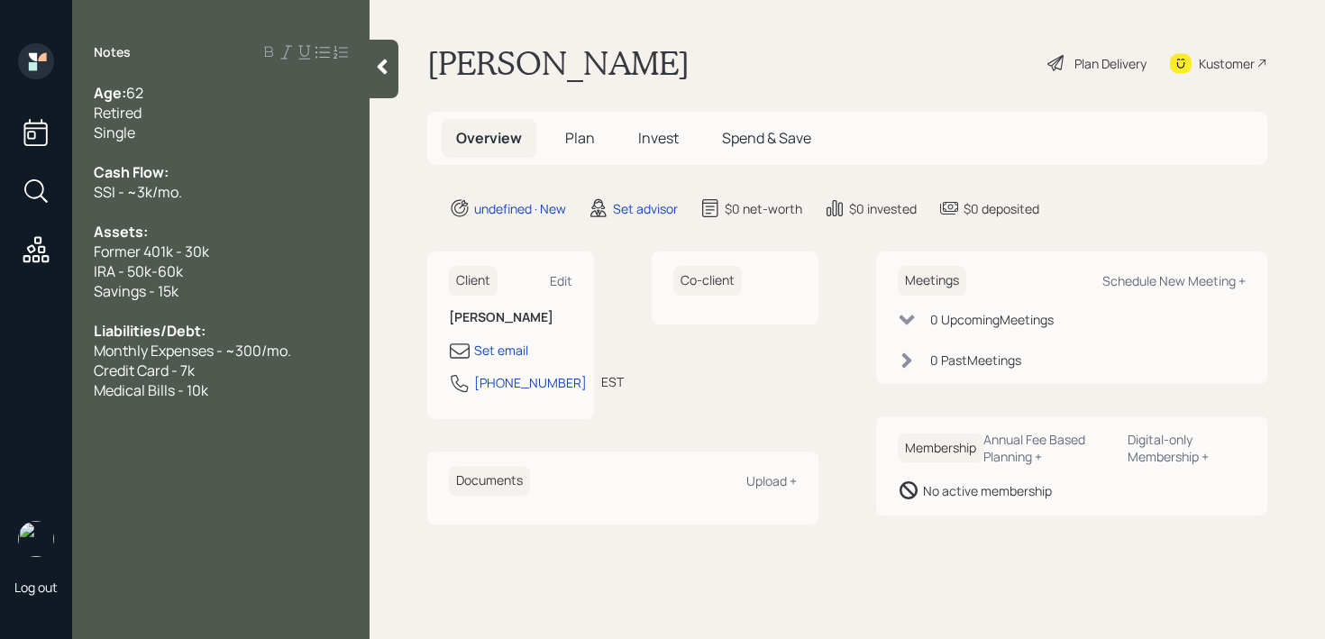
click at [1225, 66] on div "Kustomer" at bounding box center [1227, 63] width 56 height 19
click at [246, 374] on div "Credit Card - 7k" at bounding box center [221, 371] width 254 height 20
click at [246, 382] on div "Medical Bills - 10k" at bounding box center [221, 391] width 254 height 20
drag, startPoint x: 518, startPoint y: 398, endPoint x: 474, endPoint y: 377, distance: 48.0
click at [474, 377] on div "[PHONE_NUMBER]" at bounding box center [530, 382] width 113 height 19
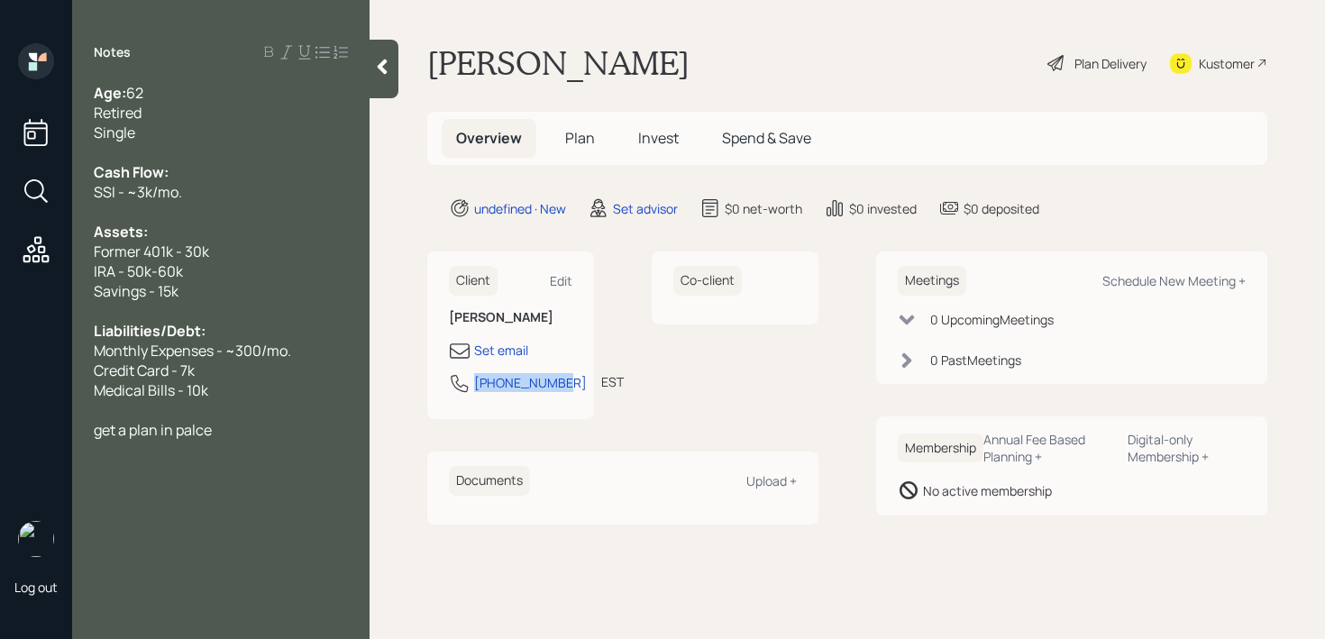
drag, startPoint x: 515, startPoint y: 405, endPoint x: 473, endPoint y: 387, distance: 45.2
click at [473, 387] on div "[PHONE_NUMBER]" at bounding box center [518, 383] width 138 height 22
copy div "[PHONE_NUMBER]"
click at [257, 397] on div "Medical Bills - 10k" at bounding box center [221, 391] width 254 height 20
drag, startPoint x: 221, startPoint y: 429, endPoint x: 91, endPoint y: 56, distance: 395.2
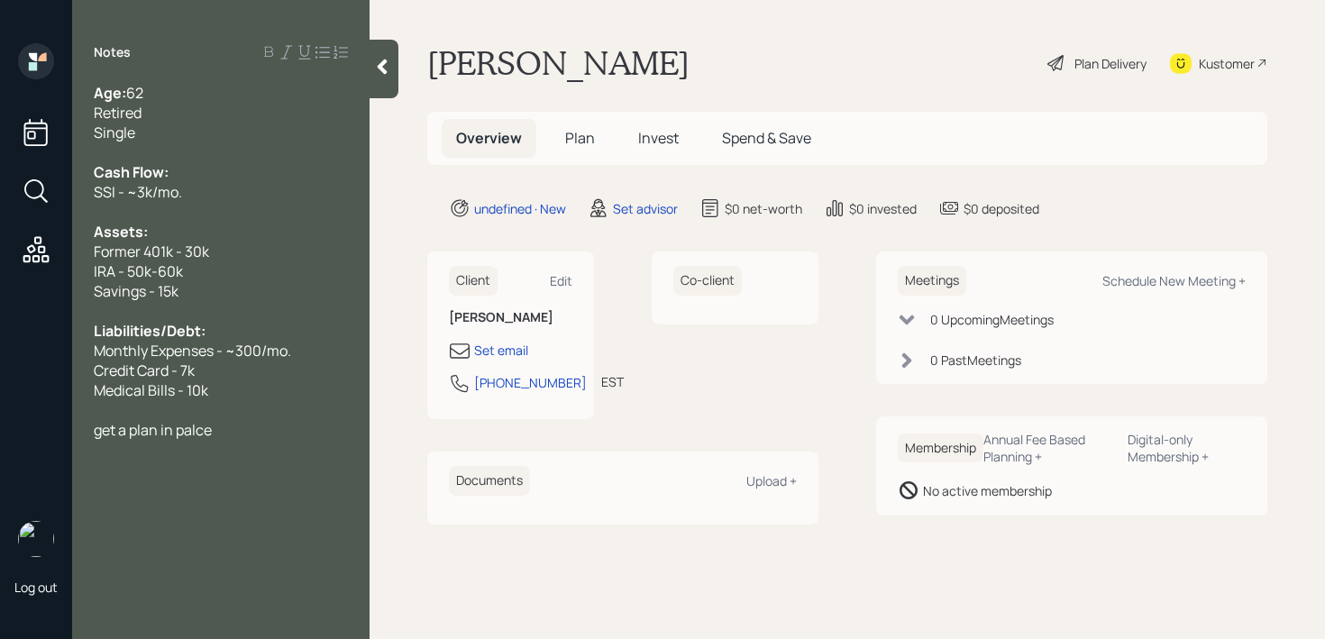
click at [91, 56] on div "Notes Age: 62 Retired Single Cash Flow: SSI - ~3k/mo. Assets: Former 401k - 30k…" at bounding box center [221, 330] width 298 height 574
copy div "Age: 62 Retired Single Cash Flow: SSI - ~3k/mo. Assets: Former 401k - 30k IRA -…"
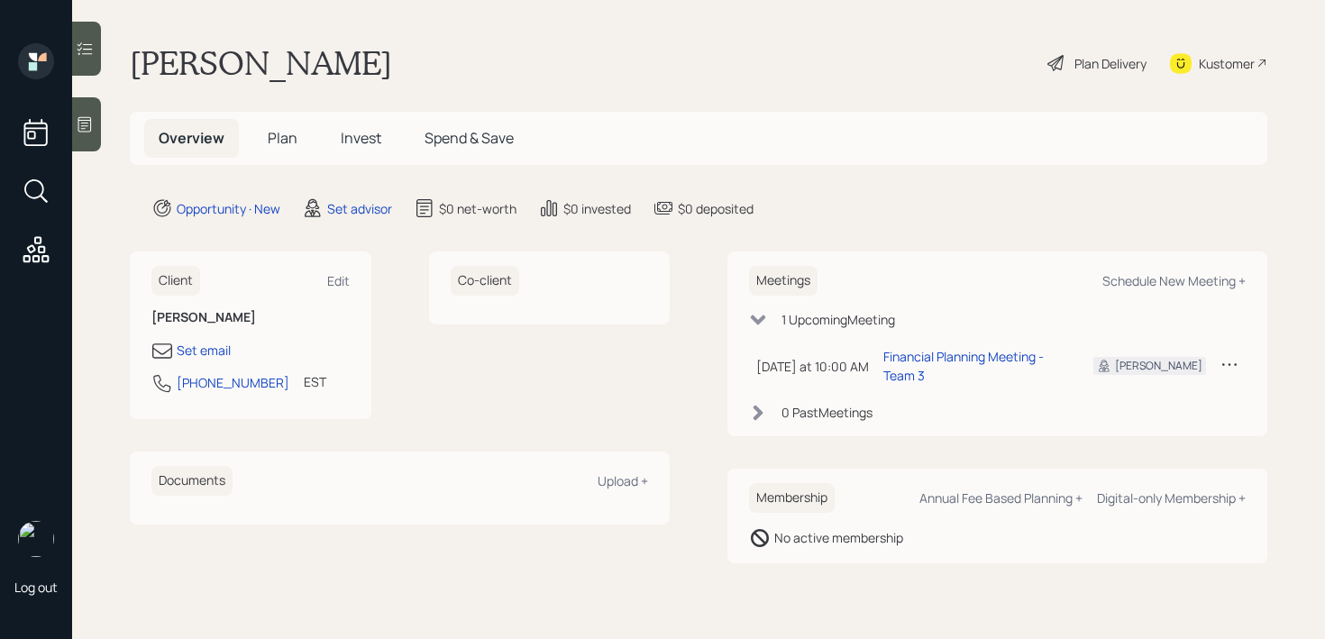
click at [84, 142] on div at bounding box center [86, 124] width 29 height 54
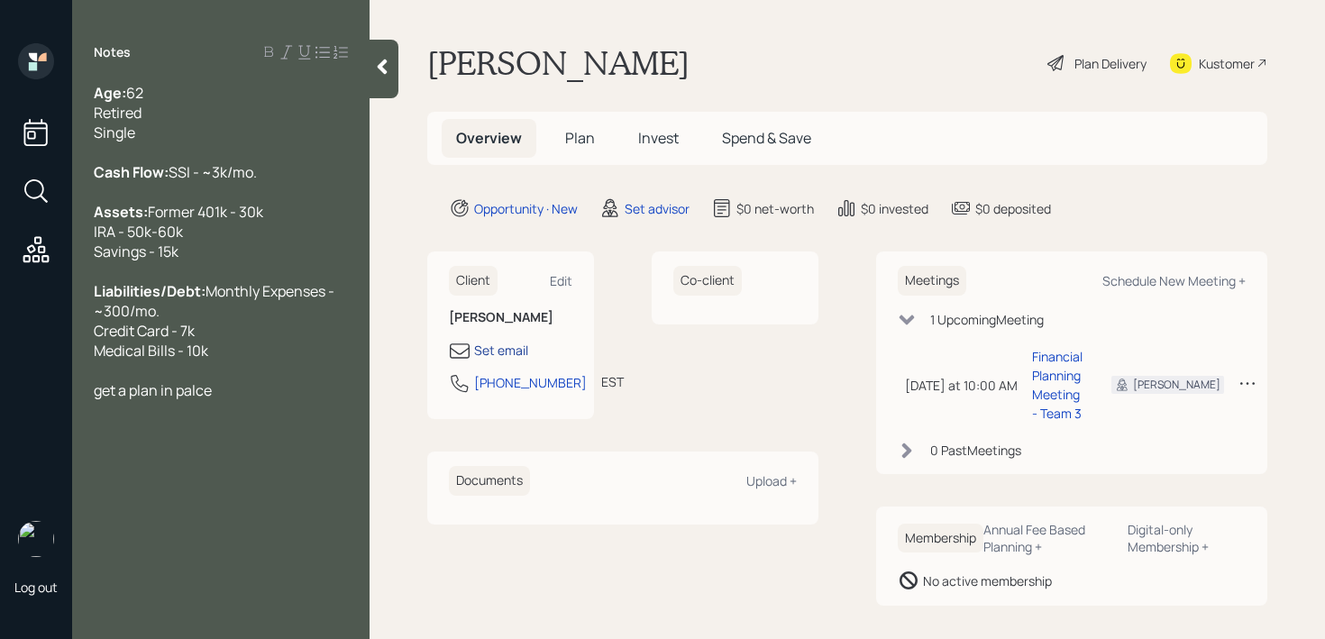
click at [517, 345] on div "Set email" at bounding box center [501, 350] width 54 height 19
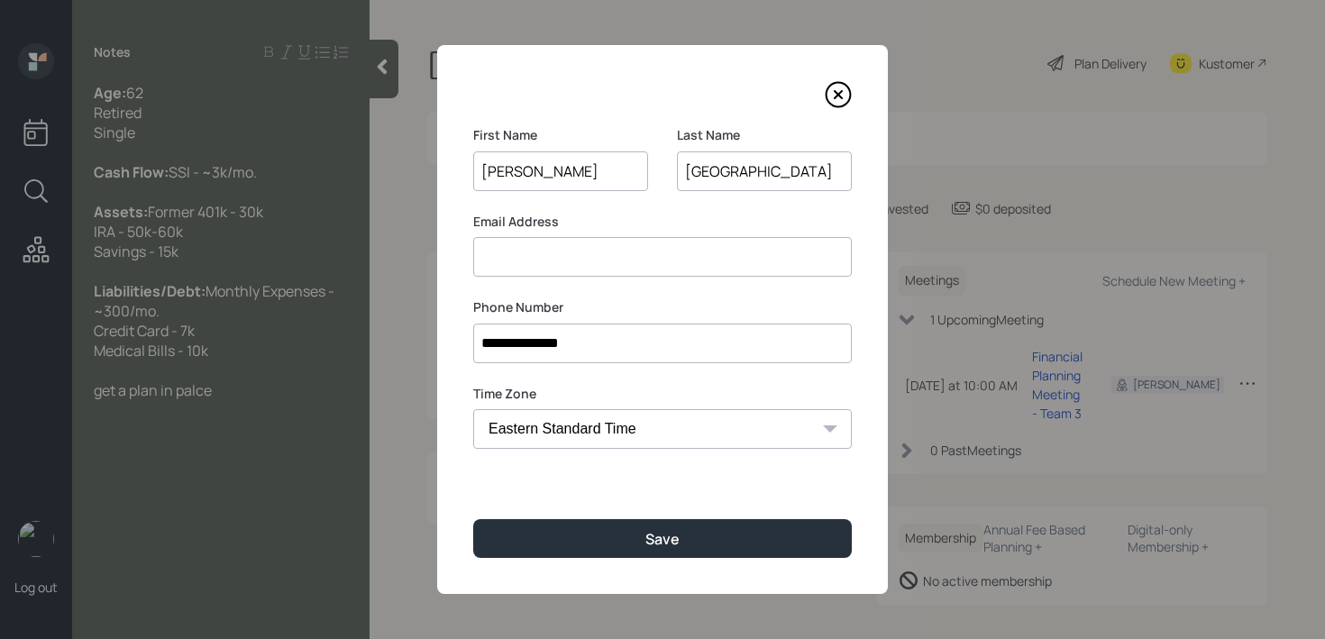
click at [606, 269] on input at bounding box center [662, 257] width 379 height 40
click at [598, 177] on input "[PERSON_NAME]" at bounding box center [560, 171] width 175 height 40
type input "[PERSON_NAME]"
click at [606, 237] on input at bounding box center [662, 257] width 379 height 40
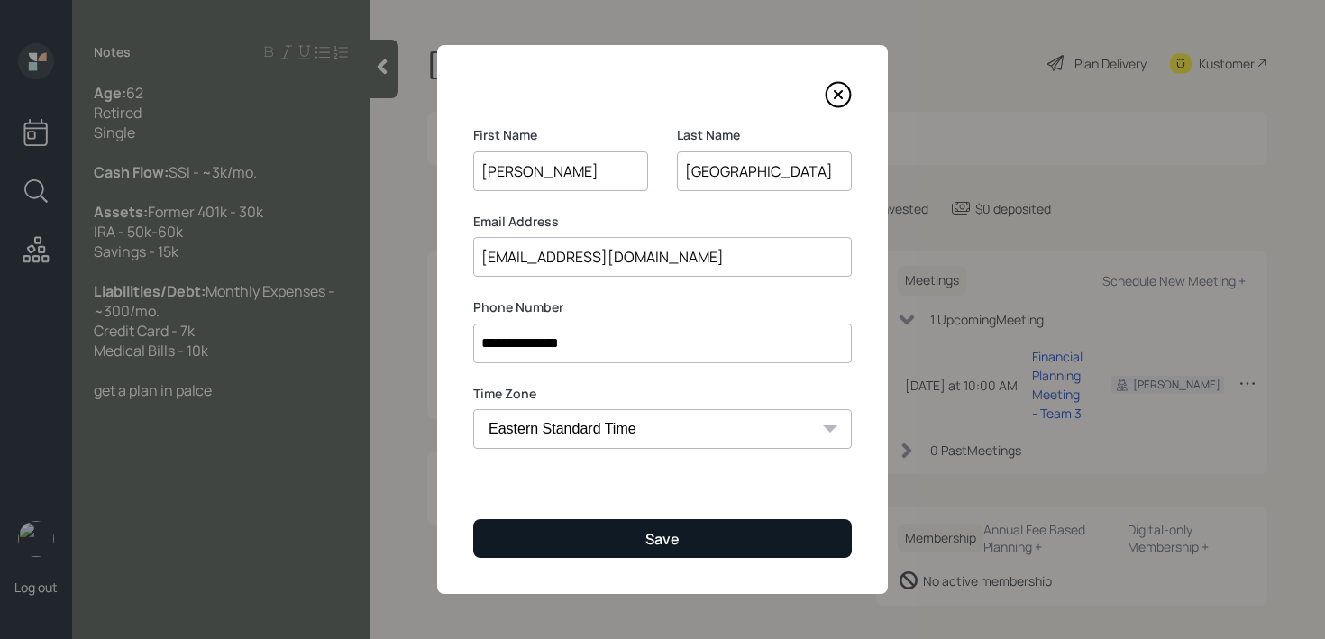
type input "[EMAIL_ADDRESS][DOMAIN_NAME]"
click at [630, 549] on button "Save" at bounding box center [662, 538] width 379 height 39
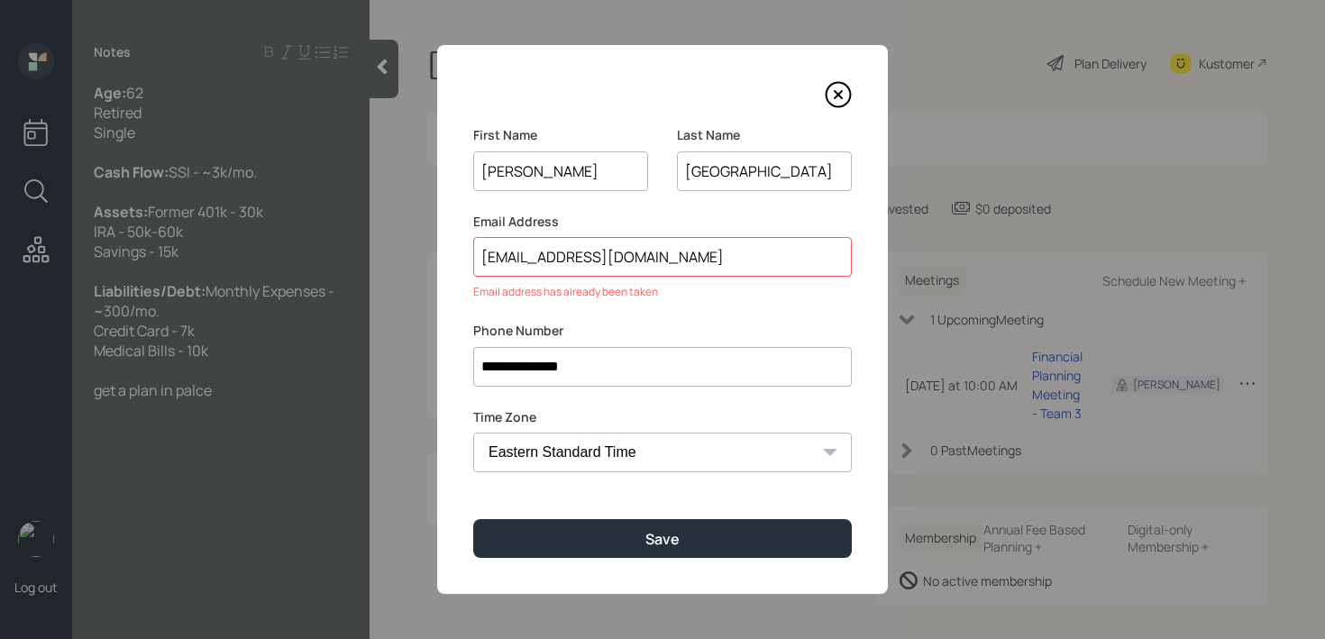
drag, startPoint x: 591, startPoint y: 269, endPoint x: 414, endPoint y: 269, distance: 176.7
click at [417, 269] on div "**********" at bounding box center [662, 319] width 1325 height 639
drag, startPoint x: 494, startPoint y: 255, endPoint x: 379, endPoint y: 255, distance: 115.4
click at [379, 255] on div "**********" at bounding box center [662, 319] width 1325 height 639
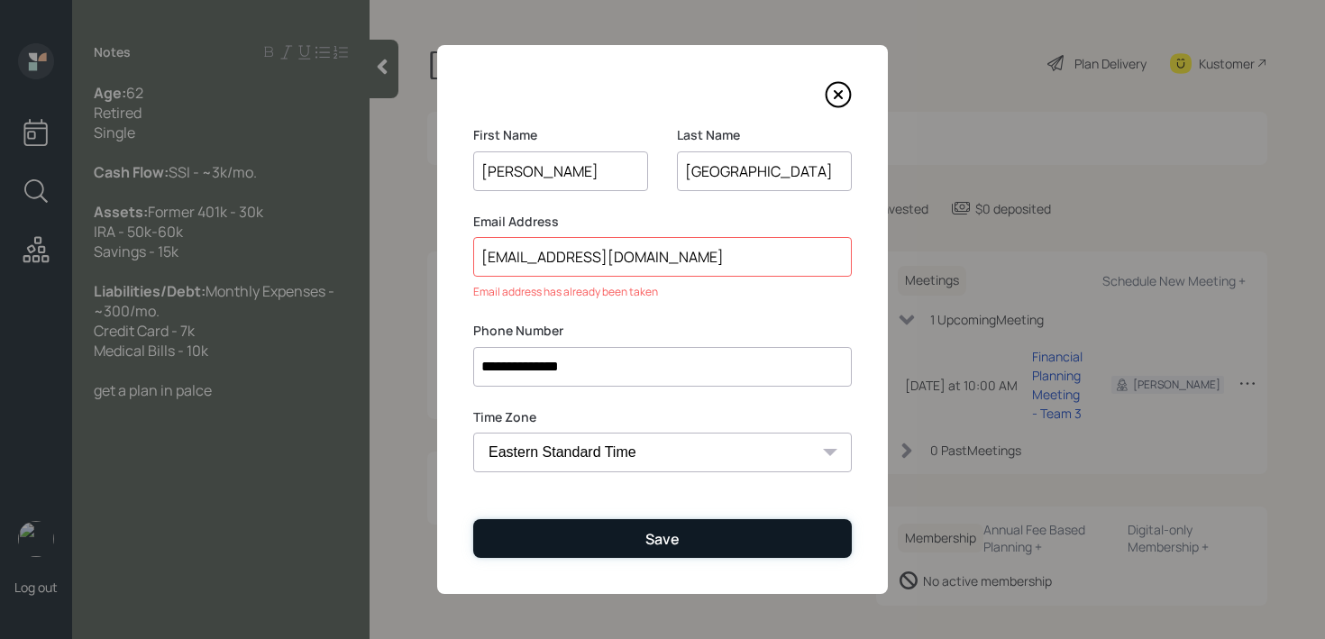
click at [640, 542] on button "Save" at bounding box center [662, 538] width 379 height 39
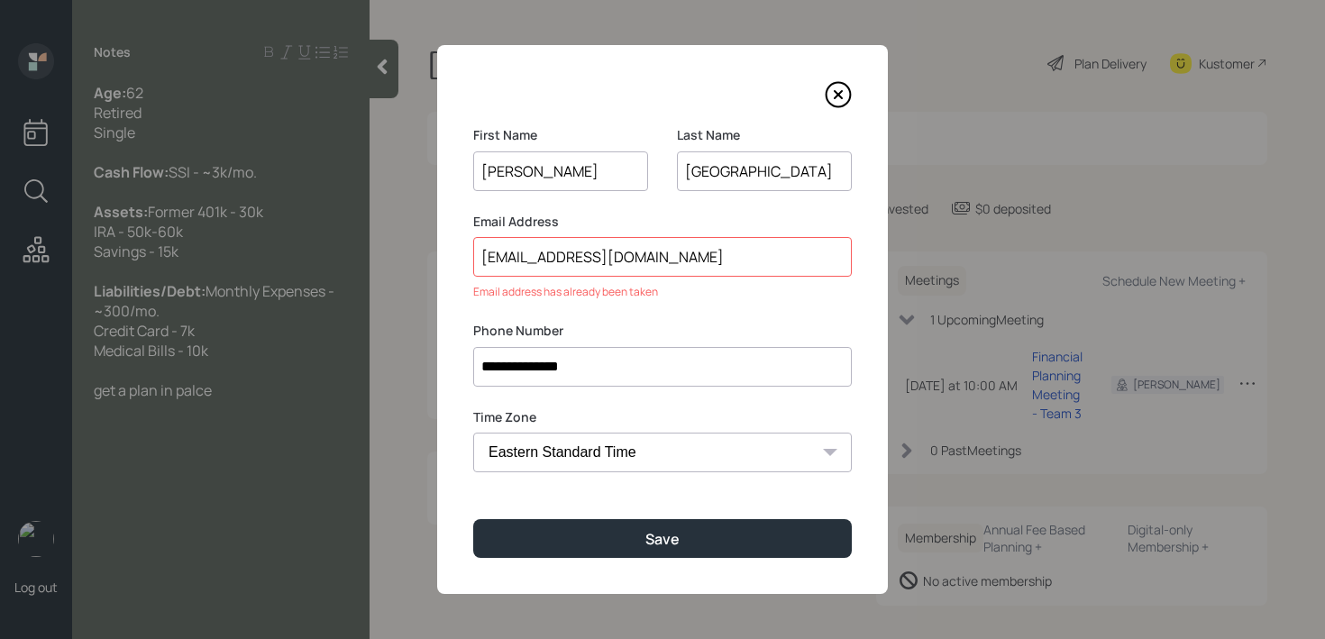
click at [837, 116] on div "**********" at bounding box center [662, 319] width 451 height 549
click at [842, 93] on icon at bounding box center [838, 94] width 27 height 27
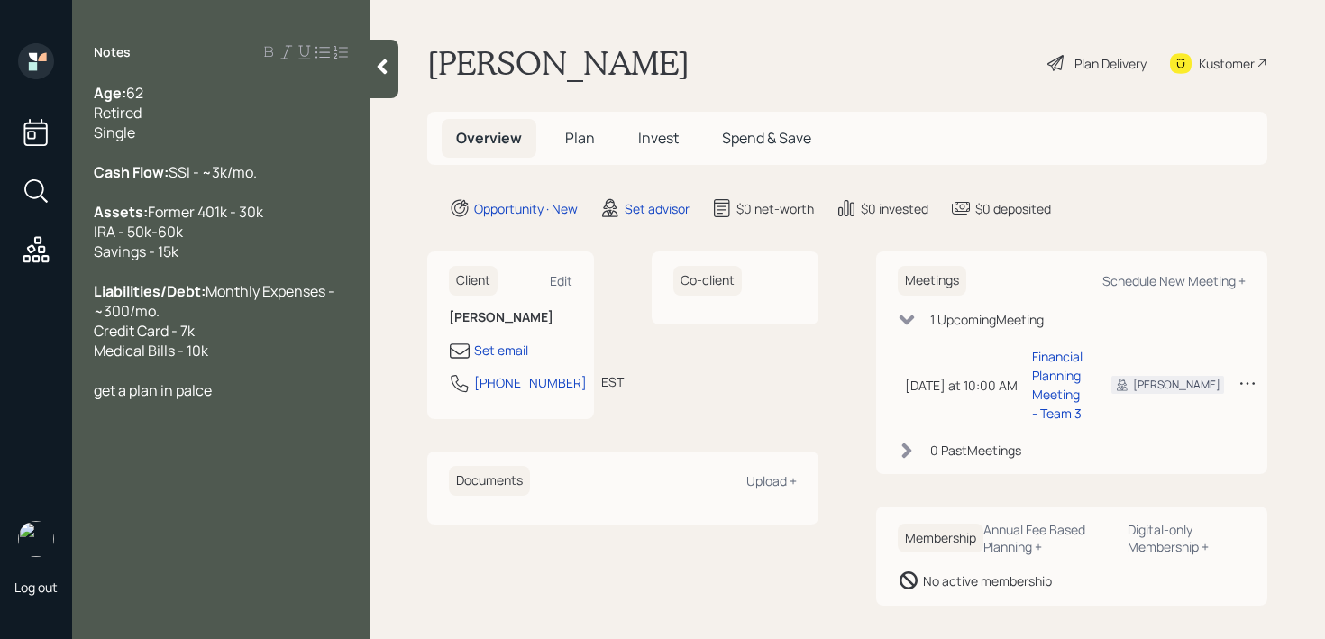
click at [173, 381] on div at bounding box center [221, 371] width 254 height 20
click at [207, 400] on span "get a plan in palce" at bounding box center [153, 391] width 118 height 20
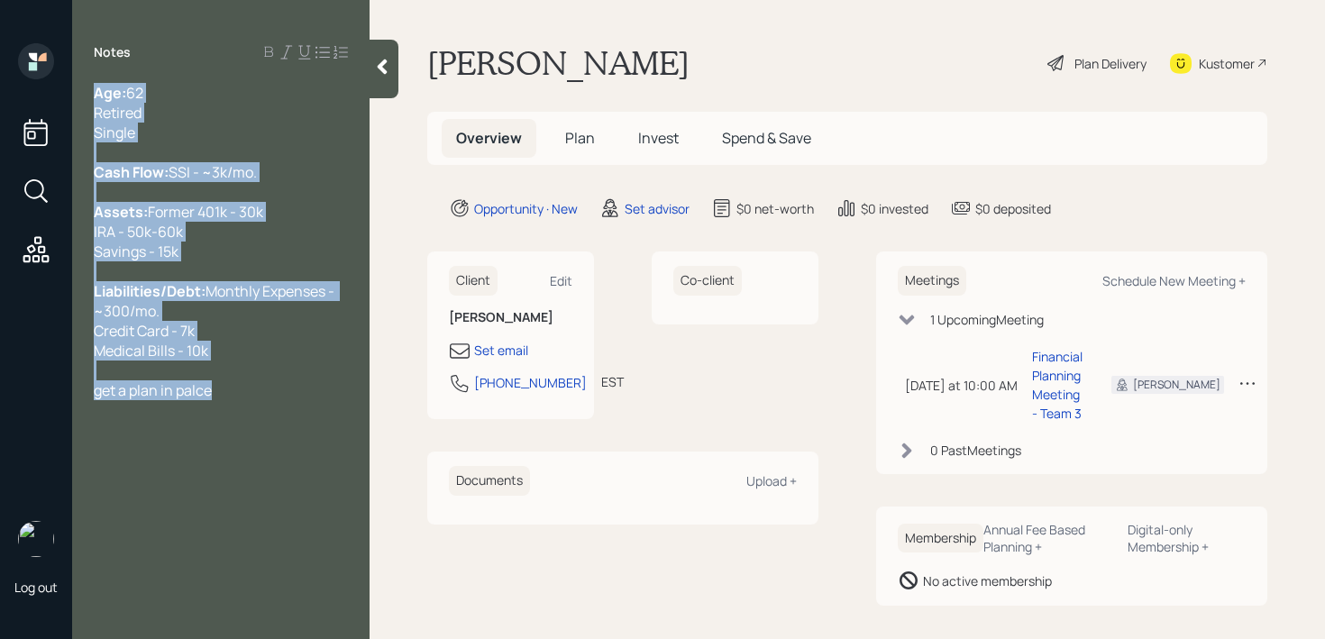
drag, startPoint x: 225, startPoint y: 426, endPoint x: 67, endPoint y: 56, distance: 402.8
click at [67, 56] on div "Log out Notes Age: [DEMOGRAPHIC_DATA] Retired Single Cash Flow: SSI - ~3k/mo. A…" at bounding box center [662, 319] width 1325 height 639
copy div "Age: [DEMOGRAPHIC_DATA] Retired Single Cash Flow: SSI - ~3k/mo. Assets: Former …"
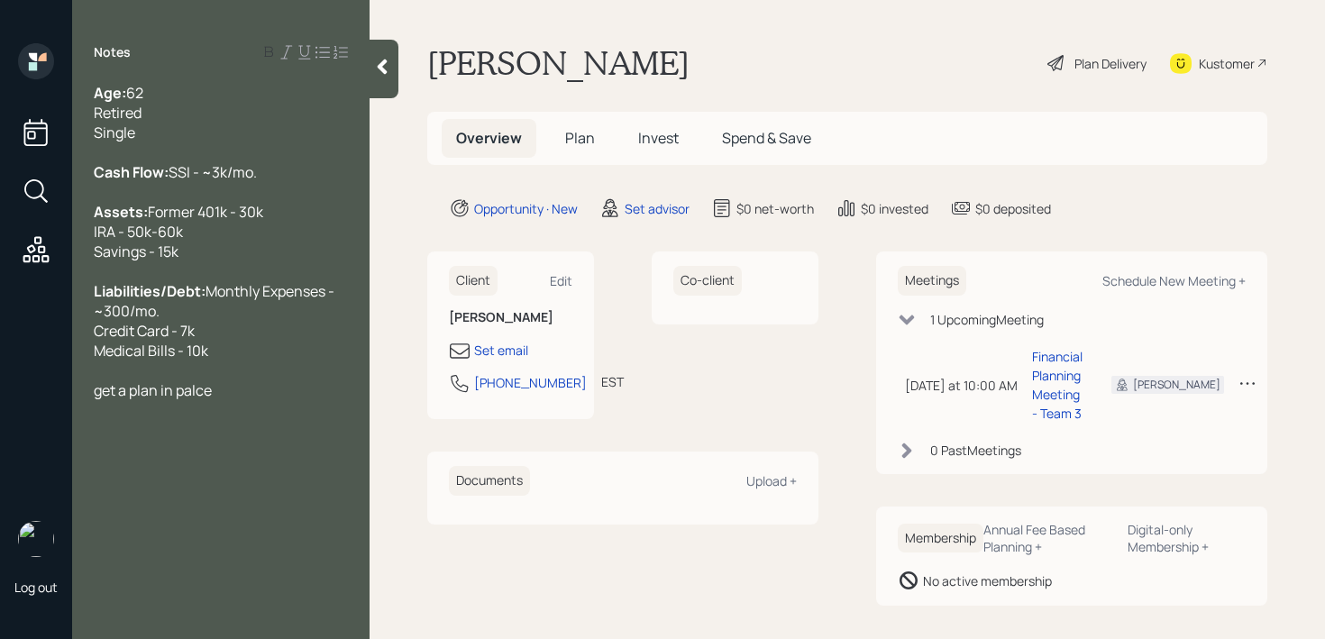
click at [1210, 48] on div "Kustomer" at bounding box center [1218, 63] width 97 height 40
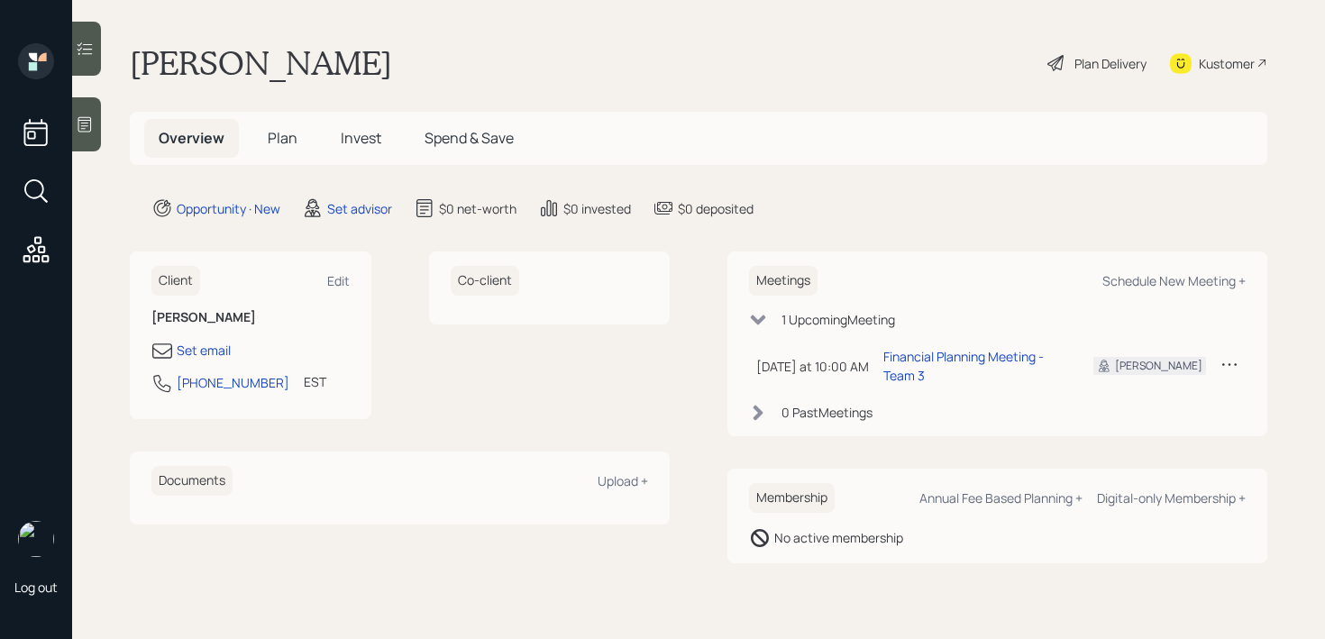
click at [1231, 68] on div "Kustomer" at bounding box center [1227, 63] width 56 height 19
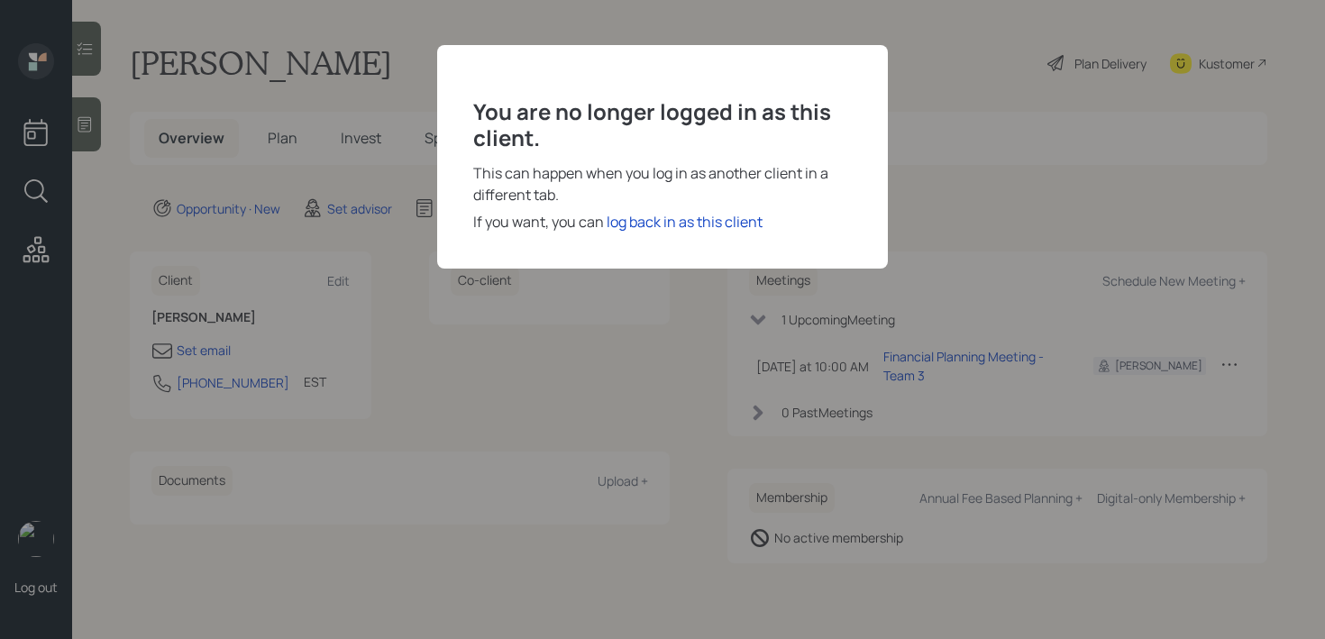
click at [951, 110] on div "You are no longer logged in as this client. This can happen when you log in as …" at bounding box center [662, 319] width 1325 height 639
click at [518, 364] on div "You are no longer logged in as this client. This can happen when you log in as …" at bounding box center [662, 319] width 1325 height 639
